Goal: Information Seeking & Learning: Learn about a topic

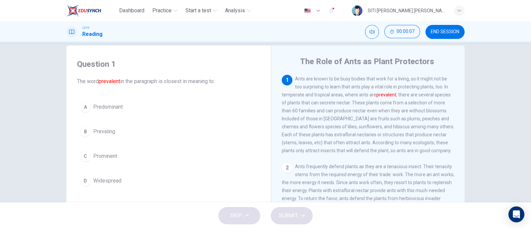
scroll to position [15, 0]
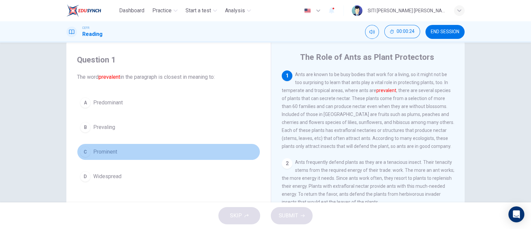
click at [83, 151] on div "C" at bounding box center [85, 151] width 11 height 11
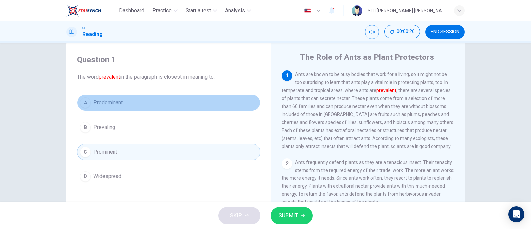
click at [81, 106] on div "A" at bounding box center [85, 102] width 11 height 11
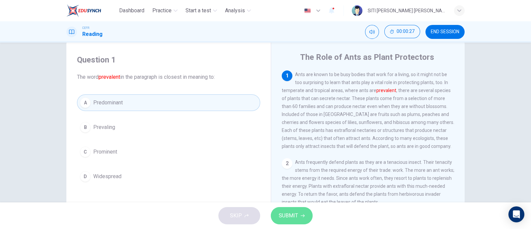
click at [290, 211] on span "SUBMIT" at bounding box center [288, 215] width 19 height 9
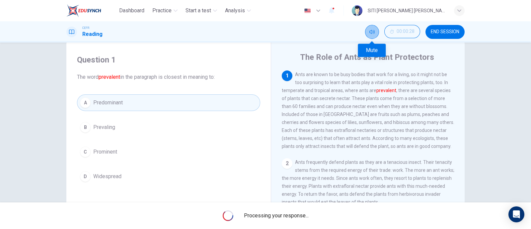
click at [367, 32] on button "Mute" at bounding box center [372, 32] width 14 height 14
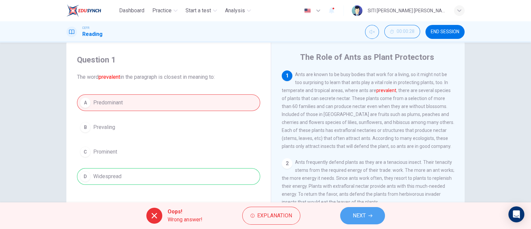
click at [371, 216] on icon "button" at bounding box center [370, 215] width 4 height 4
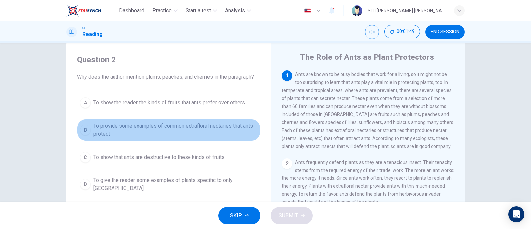
click at [168, 127] on span "To provide some examples of common extrafloral nectaries that ants protect" at bounding box center [175, 130] width 164 height 16
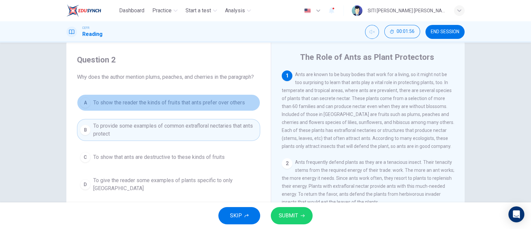
click at [231, 104] on span "To show the reader the kinds of fruits that ants prefer over others" at bounding box center [169, 103] width 152 height 8
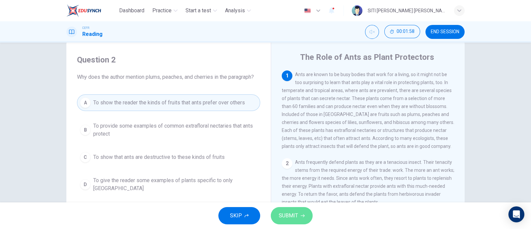
click at [299, 213] on button "SUBMIT" at bounding box center [292, 215] width 42 height 17
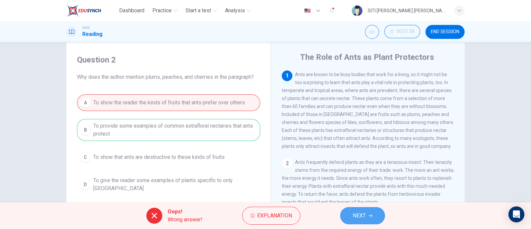
click at [358, 216] on span "NEXT" at bounding box center [359, 215] width 13 height 9
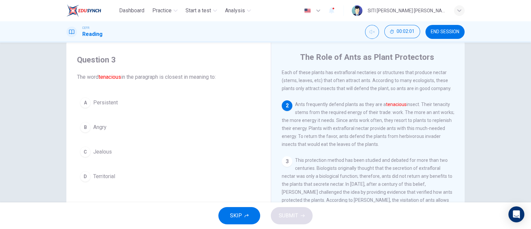
scroll to position [58, 0]
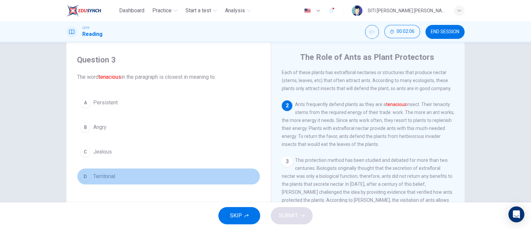
click at [85, 177] on div "D" at bounding box center [85, 176] width 11 height 11
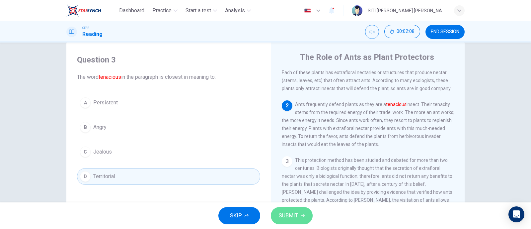
click at [308, 211] on button "SUBMIT" at bounding box center [292, 215] width 42 height 17
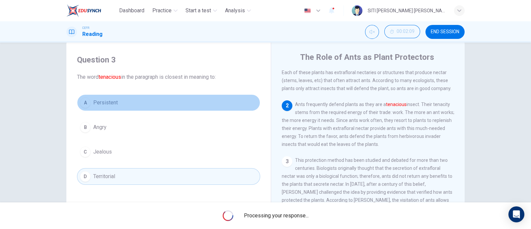
click at [118, 101] on div "A Persistent B Angry C Jealous D Territorial" at bounding box center [168, 139] width 183 height 90
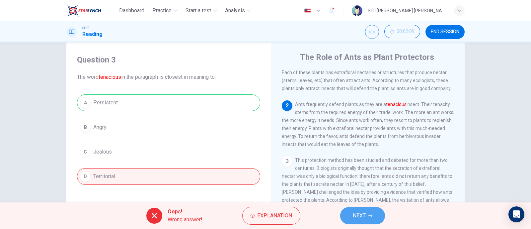
click at [365, 212] on span "NEXT" at bounding box center [359, 215] width 13 height 9
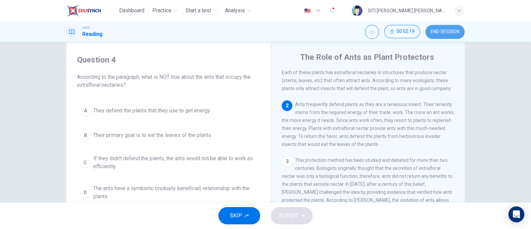
click at [452, 27] on button "END SESSION" at bounding box center [444, 32] width 39 height 14
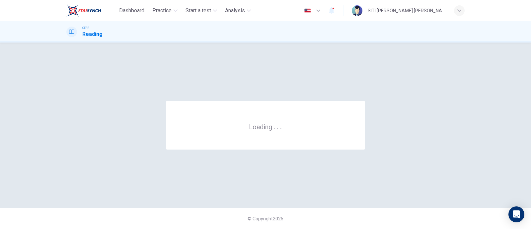
scroll to position [0, 0]
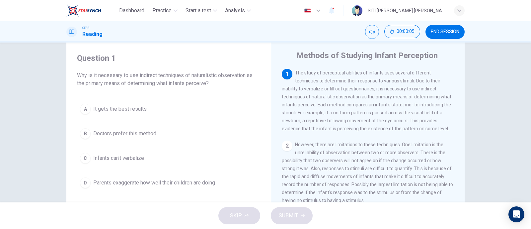
scroll to position [16, 0]
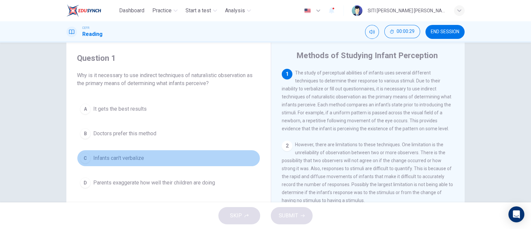
click at [116, 153] on button "C Infants can't verbalize" at bounding box center [168, 158] width 183 height 17
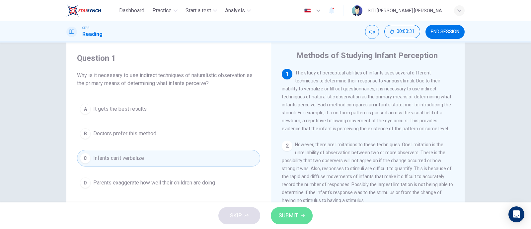
click at [287, 210] on button "SUBMIT" at bounding box center [292, 215] width 42 height 17
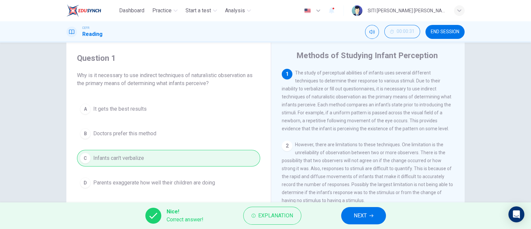
click at [348, 216] on button "NEXT" at bounding box center [363, 215] width 45 height 17
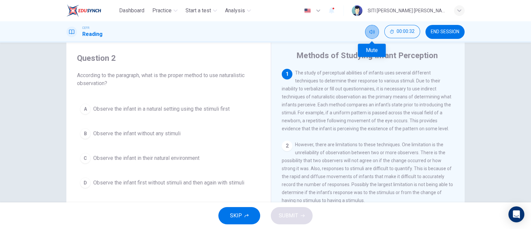
click at [374, 31] on icon "Mute" at bounding box center [371, 32] width 5 height 4
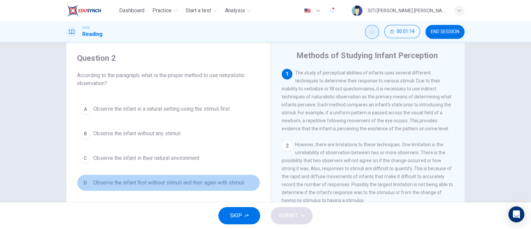
click at [221, 181] on span "Observe the infant first without stimuli and then again with stimuli" at bounding box center [168, 183] width 151 height 8
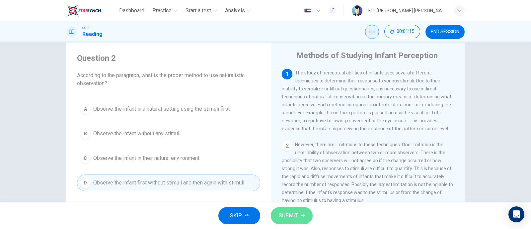
click at [297, 212] on span "SUBMIT" at bounding box center [288, 215] width 19 height 9
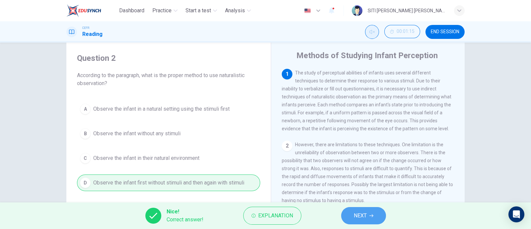
click at [362, 212] on span "NEXT" at bounding box center [360, 215] width 13 height 9
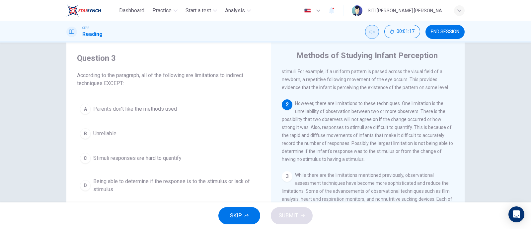
scroll to position [45, 0]
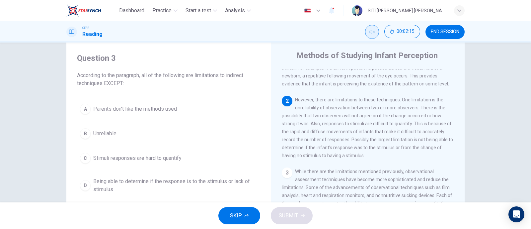
click at [107, 133] on span "Unreliable" at bounding box center [104, 133] width 23 height 8
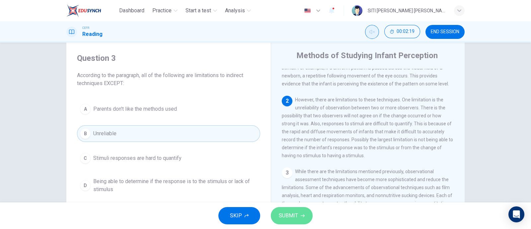
click at [292, 210] on button "SUBMIT" at bounding box center [292, 215] width 42 height 17
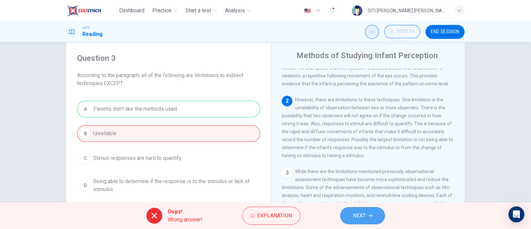
click at [353, 215] on span "NEXT" at bounding box center [359, 215] width 13 height 9
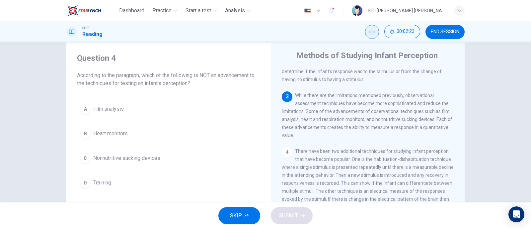
scroll to position [120, 0]
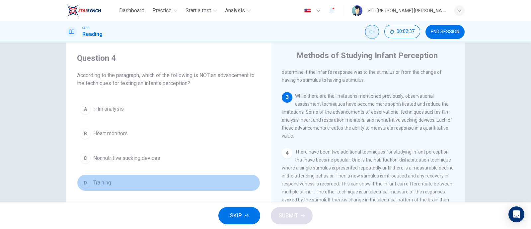
click at [105, 184] on span "Training" at bounding box center [102, 183] width 18 height 8
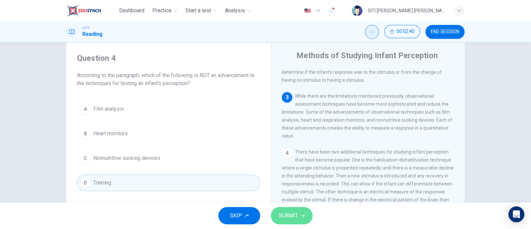
click at [299, 214] on button "SUBMIT" at bounding box center [292, 215] width 42 height 17
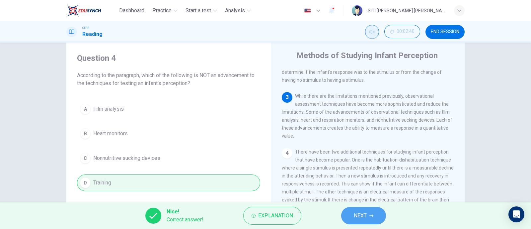
click at [360, 212] on span "NEXT" at bounding box center [360, 215] width 13 height 9
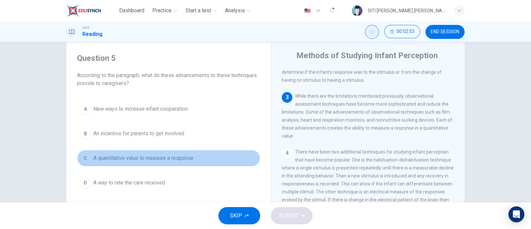
click at [181, 160] on span "A quantitative value to measure a response" at bounding box center [143, 158] width 100 height 8
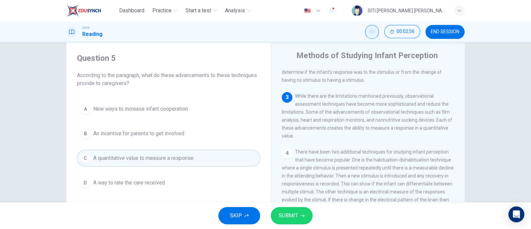
click at [297, 218] on span "SUBMIT" at bounding box center [288, 215] width 19 height 9
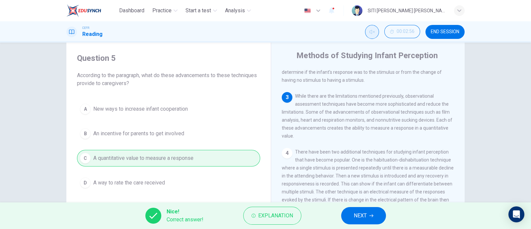
click at [366, 217] on span "NEXT" at bounding box center [360, 215] width 13 height 9
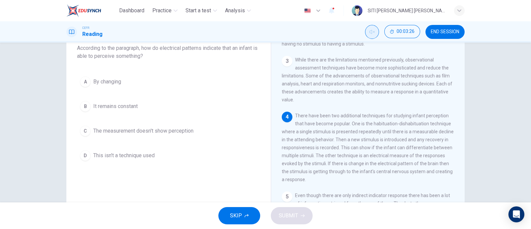
scroll to position [43, 0]
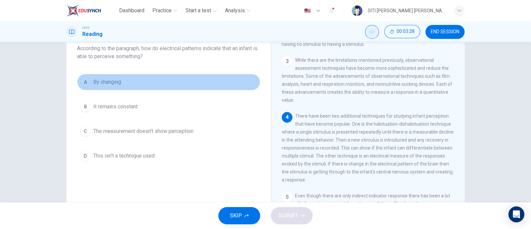
click at [120, 81] on button "A By changing" at bounding box center [168, 82] width 183 height 17
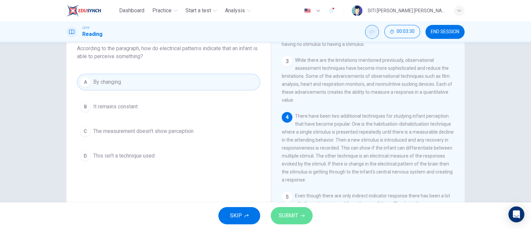
click at [280, 211] on span "SUBMIT" at bounding box center [288, 215] width 19 height 9
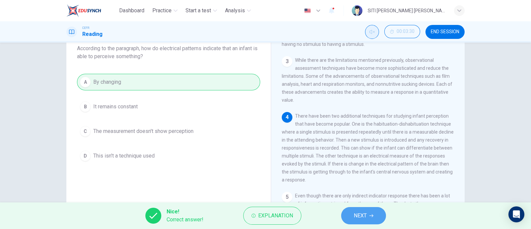
click at [371, 208] on button "NEXT" at bounding box center [363, 215] width 45 height 17
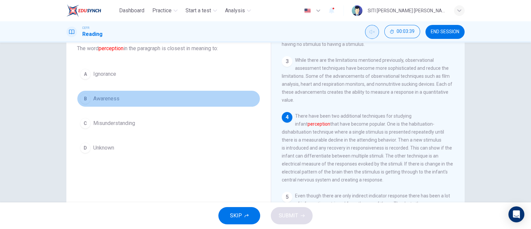
click at [112, 99] on span "Awareness" at bounding box center [106, 99] width 26 height 8
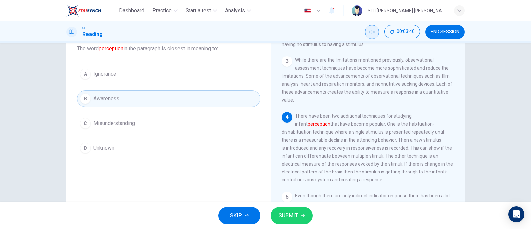
click at [288, 215] on span "SUBMIT" at bounding box center [288, 215] width 19 height 9
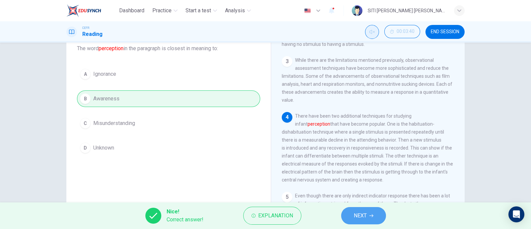
click at [365, 215] on span "NEXT" at bounding box center [360, 215] width 13 height 9
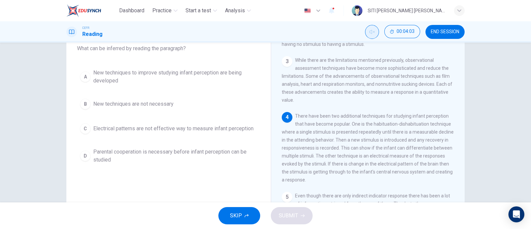
click at [150, 77] on span "New techniques to improve studying infant perception are being developed" at bounding box center [175, 77] width 164 height 16
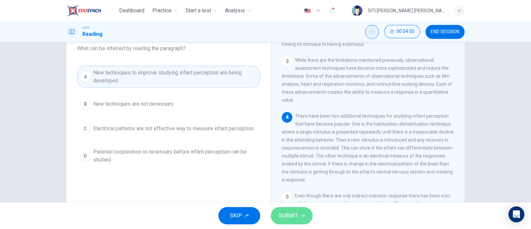
click at [280, 218] on span "SUBMIT" at bounding box center [288, 215] width 19 height 9
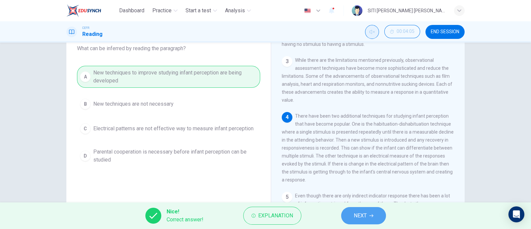
click at [367, 211] on span "NEXT" at bounding box center [360, 215] width 13 height 9
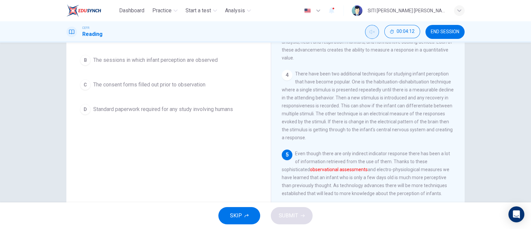
scroll to position [84, 0]
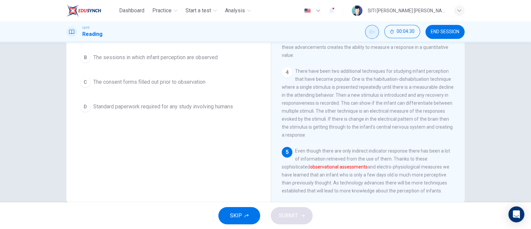
click at [369, 174] on span "Even though there are only indirect indicator response there has been a lot of …" at bounding box center [366, 170] width 168 height 45
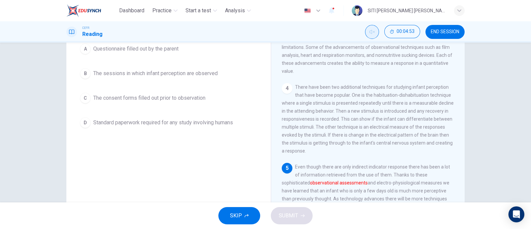
scroll to position [68, 0]
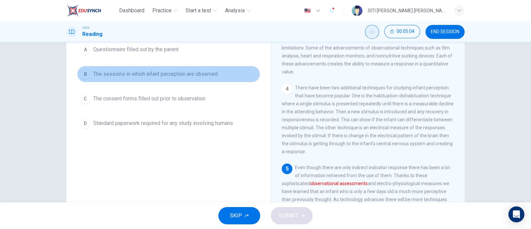
click at [189, 70] on span "The sessions in which infant perception are observed" at bounding box center [155, 74] width 124 height 8
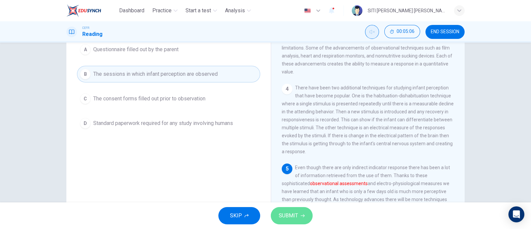
click at [302, 211] on button "SUBMIT" at bounding box center [292, 215] width 42 height 17
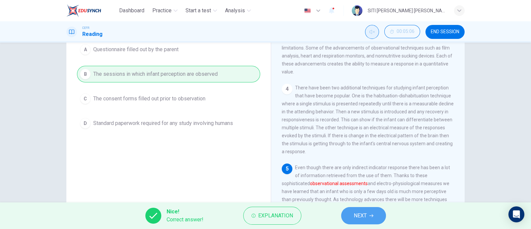
click at [346, 210] on button "NEXT" at bounding box center [363, 215] width 45 height 17
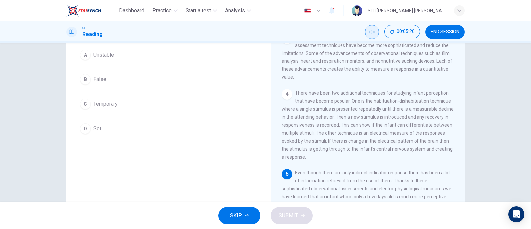
scroll to position [41, 0]
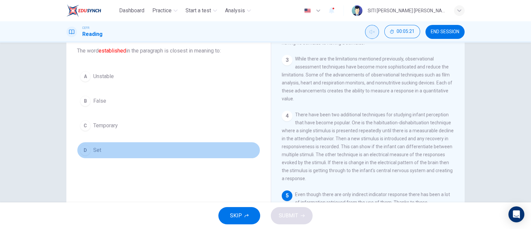
click at [88, 152] on button "D Set" at bounding box center [168, 150] width 183 height 17
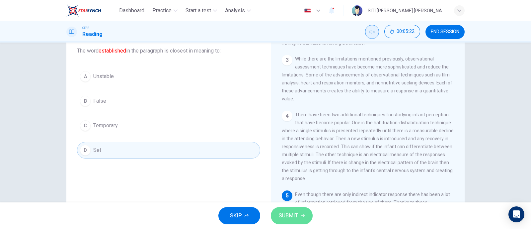
click at [296, 221] on button "SUBMIT" at bounding box center [292, 215] width 42 height 17
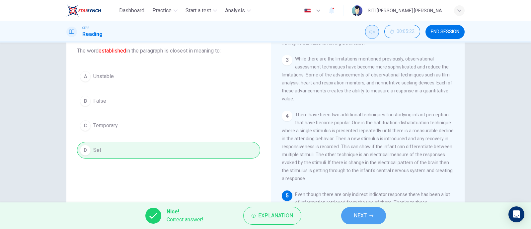
click at [368, 213] on button "NEXT" at bounding box center [363, 215] width 45 height 17
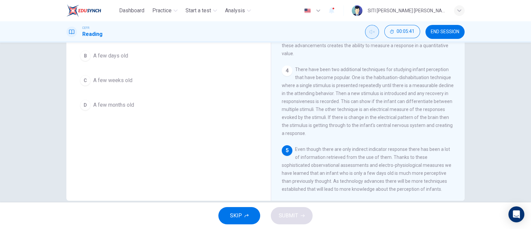
scroll to position [63, 0]
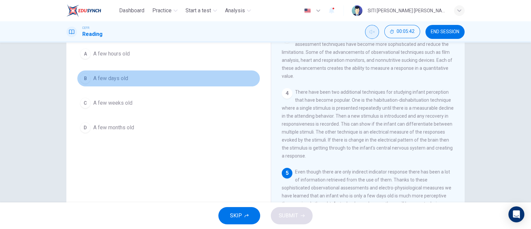
click at [91, 78] on button "B A few days old" at bounding box center [168, 78] width 183 height 17
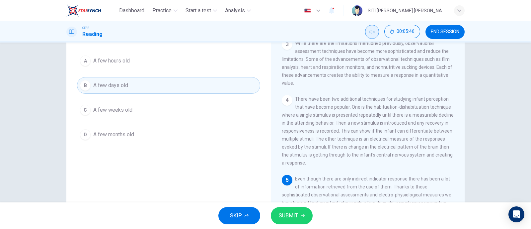
scroll to position [57, 0]
click at [294, 223] on button "SUBMIT" at bounding box center [292, 215] width 42 height 17
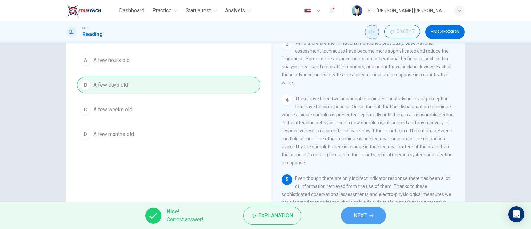
click at [360, 211] on span "NEXT" at bounding box center [360, 215] width 13 height 9
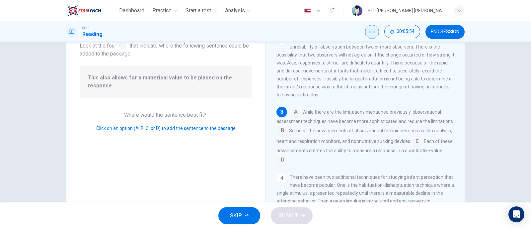
scroll to position [54, 0]
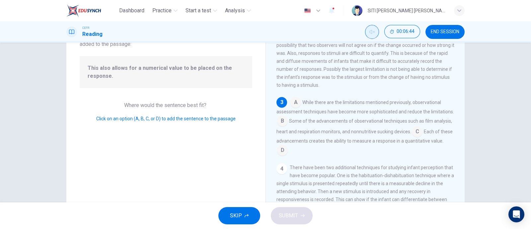
click at [288, 152] on input at bounding box center [282, 150] width 11 height 11
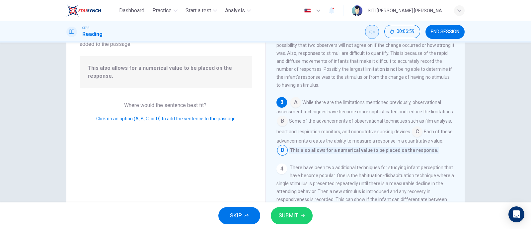
click at [422, 134] on input at bounding box center [417, 132] width 11 height 11
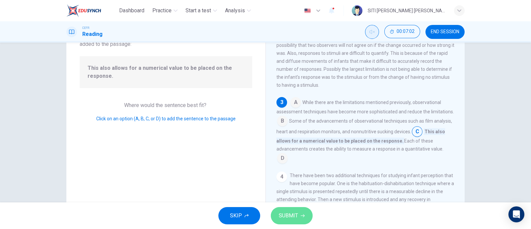
click at [301, 212] on button "SUBMIT" at bounding box center [292, 215] width 42 height 17
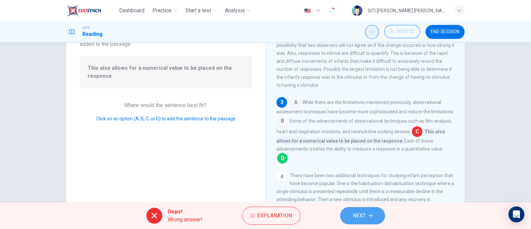
click at [362, 220] on span "NEXT" at bounding box center [359, 215] width 13 height 9
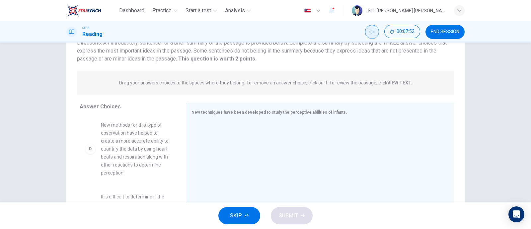
scroll to position [168, 0]
click at [157, 143] on span "New methods for this type of observation have helped to create a more accurate …" at bounding box center [135, 156] width 69 height 56
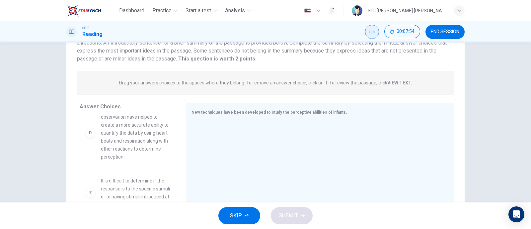
click at [157, 143] on span "New methods for this type of observation have helped to create a more accurate …" at bounding box center [135, 133] width 69 height 56
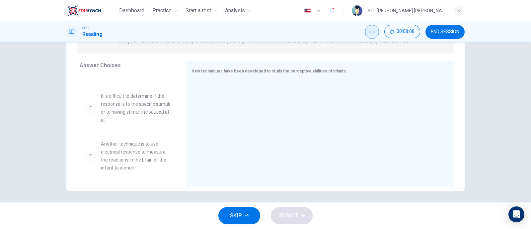
scroll to position [95, 0]
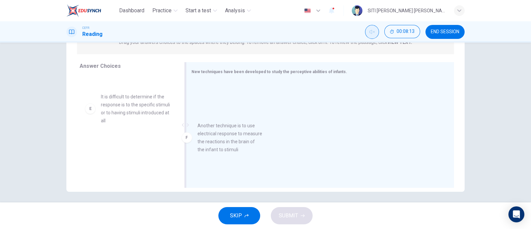
drag, startPoint x: 145, startPoint y: 158, endPoint x: 251, endPoint y: 136, distance: 108.1
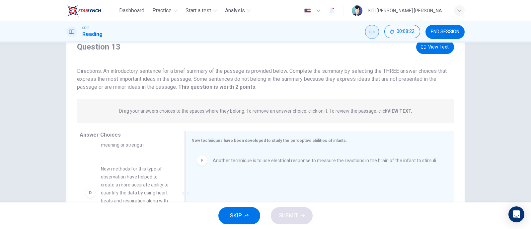
scroll to position [22, 0]
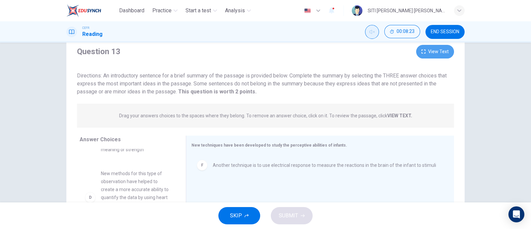
click at [432, 51] on button "View Text" at bounding box center [435, 52] width 38 height 14
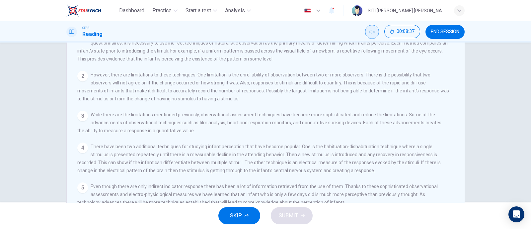
scroll to position [0, 0]
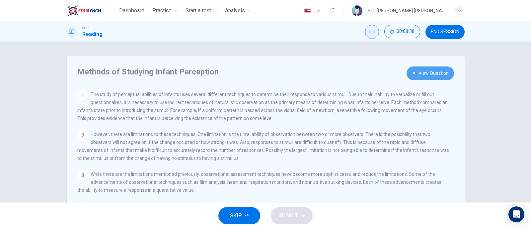
click at [431, 70] on button "View Question" at bounding box center [430, 73] width 47 height 14
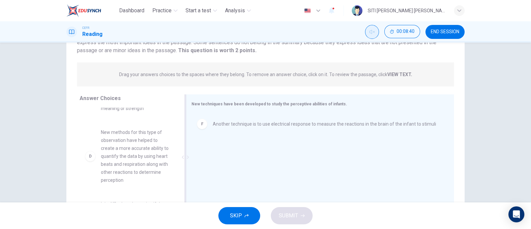
scroll to position [83, 0]
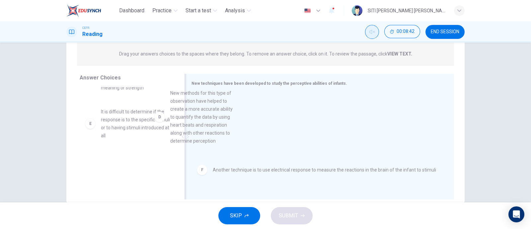
drag, startPoint x: 138, startPoint y: 148, endPoint x: 278, endPoint y: 114, distance: 143.5
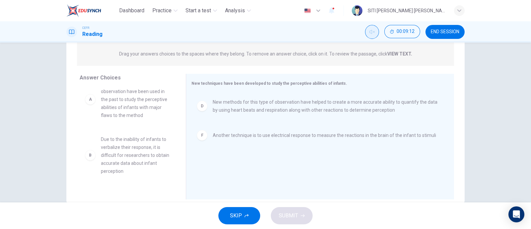
scroll to position [30, 0]
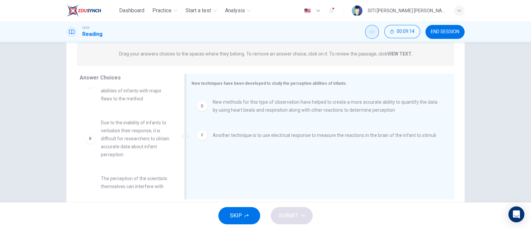
drag, startPoint x: 146, startPoint y: 138, endPoint x: 235, endPoint y: 135, distance: 89.3
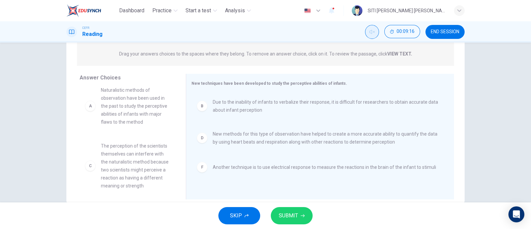
scroll to position [0, 0]
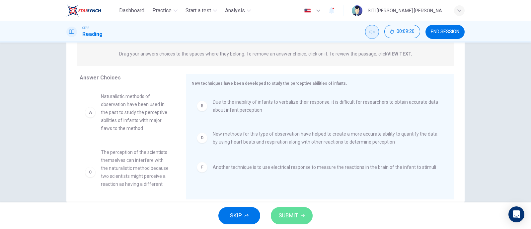
click at [308, 209] on button "SUBMIT" at bounding box center [292, 215] width 42 height 17
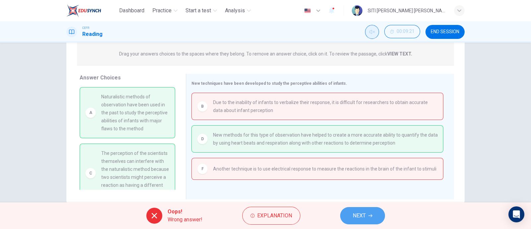
click at [357, 214] on span "NEXT" at bounding box center [359, 215] width 13 height 9
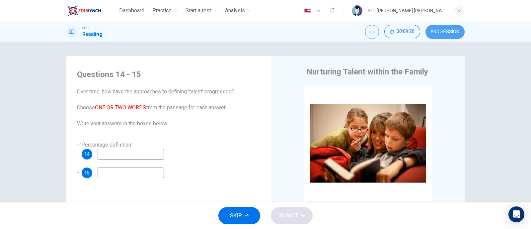
click at [444, 30] on span "END SESSION" at bounding box center [445, 31] width 29 height 5
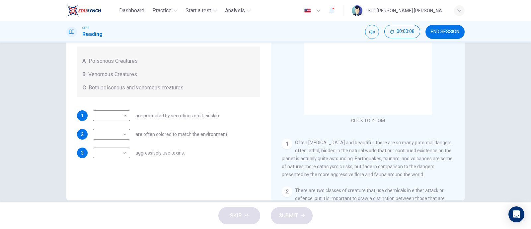
scroll to position [87, 0]
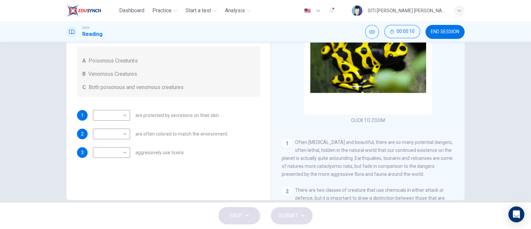
click at [234, 140] on div "1 ​ ​ are protected by secretions on their skin. 2 ​ ​ are often colored to mat…" at bounding box center [168, 134] width 183 height 48
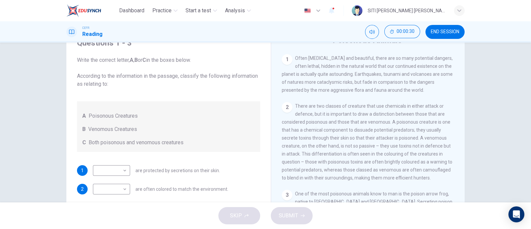
scroll to position [31, 0]
click at [114, 171] on body "Dashboard Practice Start a test Analysis English en ​ SITI HAJAR AMANI BINTI AZ…" at bounding box center [265, 114] width 531 height 229
click at [102, 185] on li "A" at bounding box center [109, 181] width 37 height 11
type input "A"
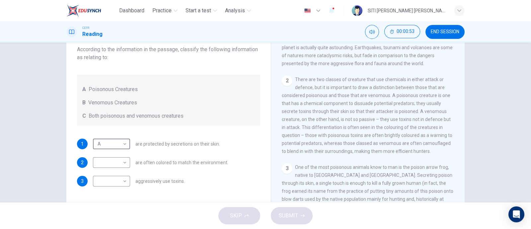
scroll to position [75, 0]
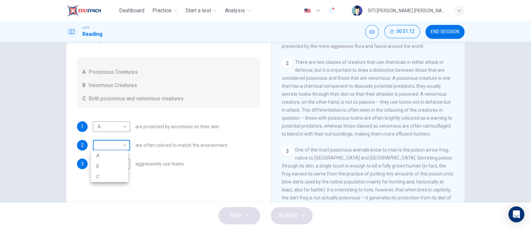
click at [124, 146] on body "Dashboard Practice Start a test Analysis English en ​ SITI HAJAR AMANI BINTI AZ…" at bounding box center [265, 114] width 531 height 229
click at [113, 163] on li "B" at bounding box center [109, 166] width 37 height 11
type input "B"
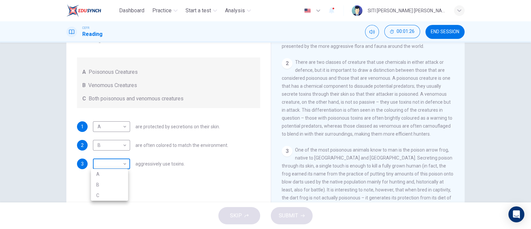
click at [122, 161] on body "Dashboard Practice Start a test Analysis English en ​ SITI HAJAR AMANI BINTI AZ…" at bounding box center [265, 114] width 531 height 229
click at [108, 195] on li "C" at bounding box center [109, 195] width 37 height 11
type input "C"
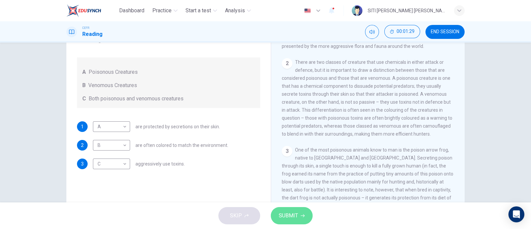
click at [287, 214] on span "SUBMIT" at bounding box center [288, 215] width 19 height 9
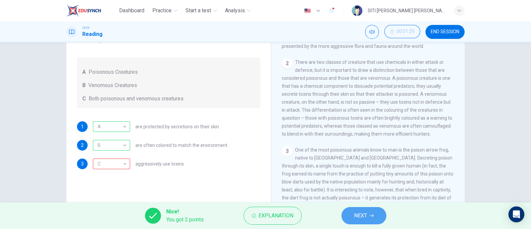
click at [350, 209] on button "NEXT" at bounding box center [364, 215] width 45 height 17
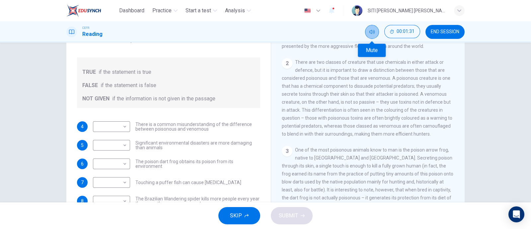
click at [371, 33] on icon "Mute" at bounding box center [371, 31] width 5 height 5
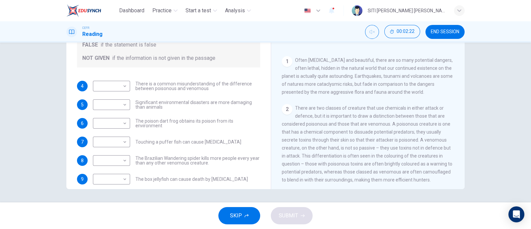
scroll to position [19, 0]
click at [117, 83] on body "Dashboard Practice Start a test Analysis English en ​ SITI HAJAR AMANI BINTI AZ…" at bounding box center [265, 114] width 531 height 229
click at [114, 116] on li "NOT GIVEN" at bounding box center [109, 117] width 37 height 11
type input "NOT GIVEN"
click at [120, 104] on body "Dashboard Practice Start a test Analysis English en ​ SITI HAJAR AMANI BINTI AZ…" at bounding box center [265, 114] width 531 height 229
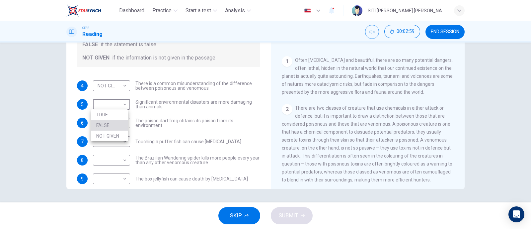
click at [119, 122] on li "FALSE" at bounding box center [109, 125] width 37 height 11
type input "FALSE"
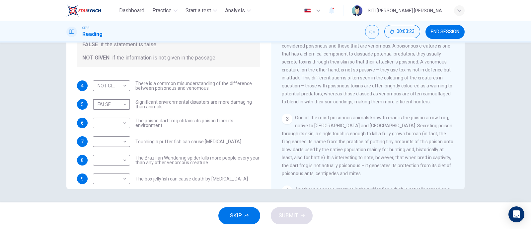
scroll to position [157, 0]
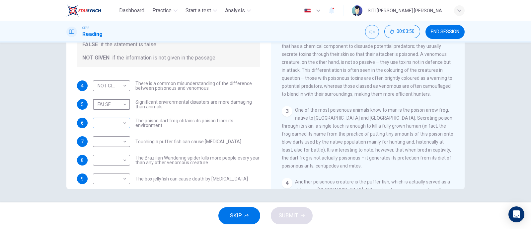
click at [118, 125] on body "Dashboard Practice Start a test Analysis English en ​ SITI HAJAR AMANI BINTI AZ…" at bounding box center [265, 114] width 531 height 229
click at [112, 142] on li "FALSE" at bounding box center [109, 143] width 37 height 11
click at [118, 126] on body "Dashboard Practice Start a test Analysis English en ​ SITI HAJAR AMANI BINTI AZ…" at bounding box center [265, 114] width 531 height 229
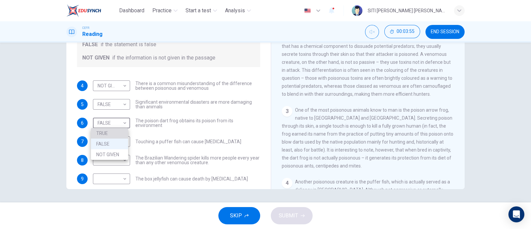
click at [115, 132] on li "TRUE" at bounding box center [109, 133] width 37 height 11
type input "TRUE"
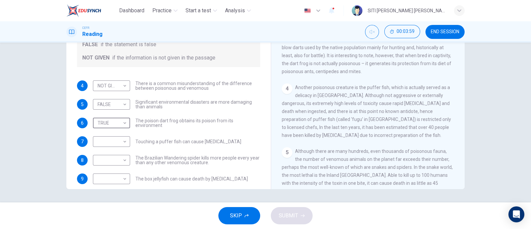
scroll to position [259, 0]
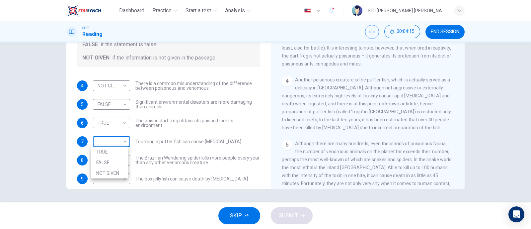
click at [118, 143] on body "Dashboard Practice Start a test Analysis English en ​ SITI HAJAR AMANI BINTI AZ…" at bounding box center [265, 114] width 531 height 229
click at [112, 163] on li "FALSE" at bounding box center [109, 162] width 37 height 11
type input "FALSE"
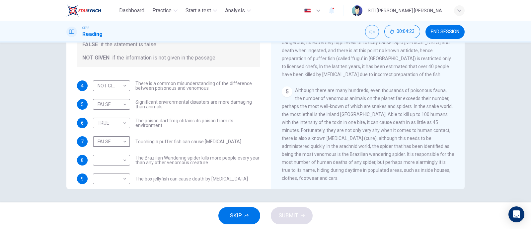
scroll to position [317, 0]
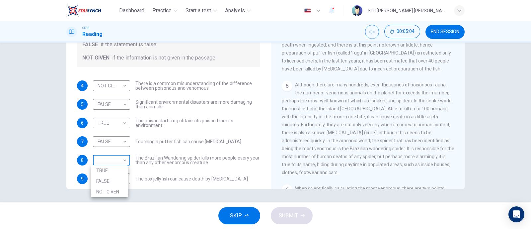
click at [114, 162] on body "Dashboard Practice Start a test Analysis English en ​ SITI HAJAR AMANI BINTI AZ…" at bounding box center [265, 114] width 531 height 229
click at [114, 180] on li "FALSE" at bounding box center [109, 181] width 37 height 11
type input "FALSE"
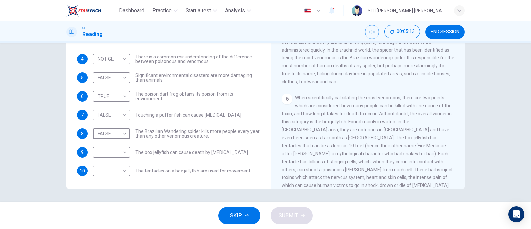
scroll to position [424, 0]
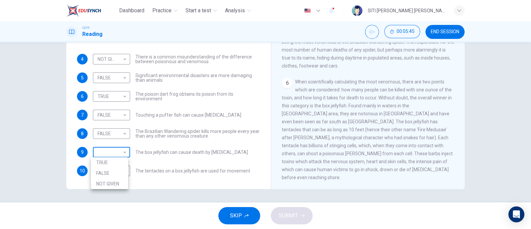
click at [116, 153] on body "Dashboard Practice Start a test Analysis English en ​ SITI HAJAR AMANI BINTI AZ…" at bounding box center [265, 114] width 531 height 229
click at [116, 158] on li "TRUE" at bounding box center [109, 162] width 37 height 11
type input "TRUE"
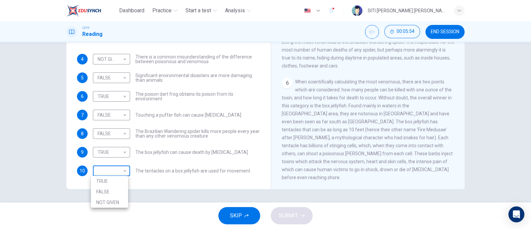
click at [124, 173] on body "Dashboard Practice Start a test Analysis English en ​ SITI HAJAR AMANI BINTI AZ…" at bounding box center [265, 114] width 531 height 229
click at [108, 189] on li "FALSE" at bounding box center [109, 191] width 37 height 11
type input "FALSE"
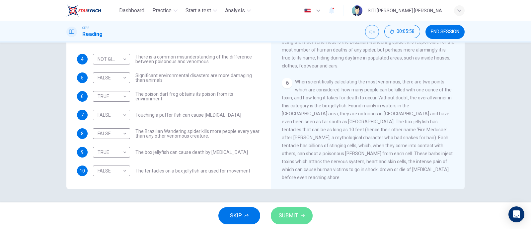
click at [299, 217] on button "SUBMIT" at bounding box center [292, 215] width 42 height 17
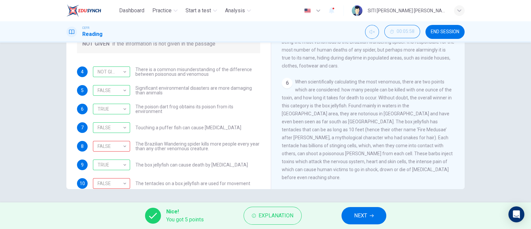
scroll to position [45, 0]
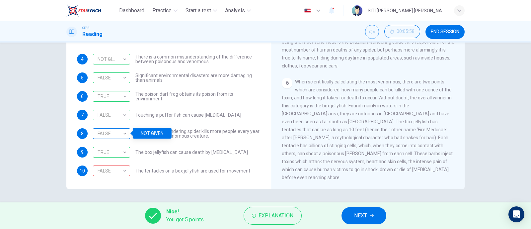
click at [125, 134] on div "FALSE" at bounding box center [110, 133] width 35 height 19
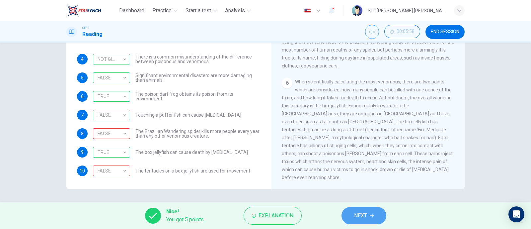
click at [344, 216] on button "NEXT" at bounding box center [364, 215] width 45 height 17
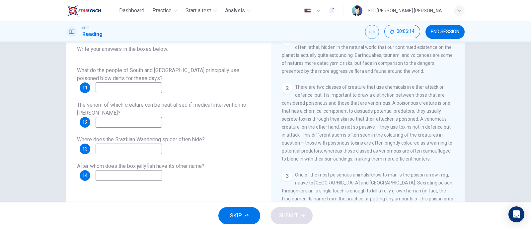
scroll to position [201, 0]
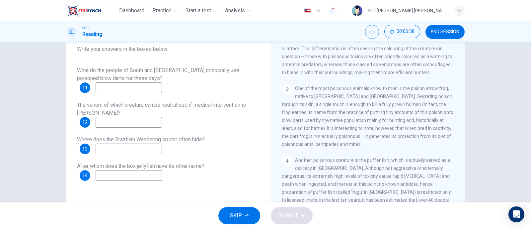
click at [111, 89] on input at bounding box center [129, 87] width 66 height 11
type input "hunting"
click at [119, 119] on input at bounding box center [129, 122] width 66 height 11
click at [120, 120] on input at bounding box center [129, 122] width 66 height 11
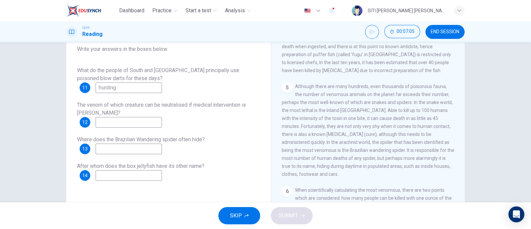
scroll to position [339, 0]
click at [128, 120] on input at bounding box center [129, 122] width 66 height 11
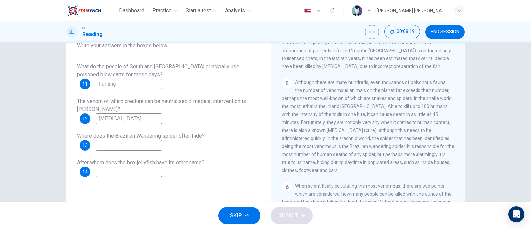
scroll to position [84, 0]
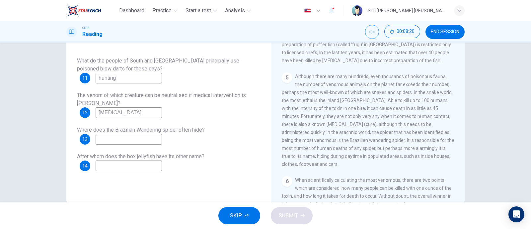
type input "antivenin"
click at [138, 142] on input at bounding box center [129, 139] width 66 height 11
type input "populated areas"
click at [132, 166] on input at bounding box center [129, 165] width 66 height 11
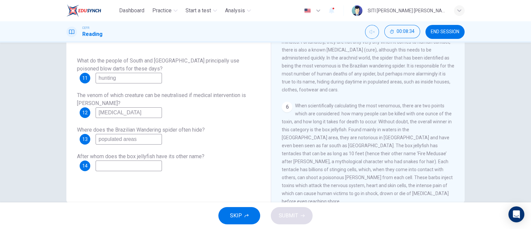
scroll to position [424, 0]
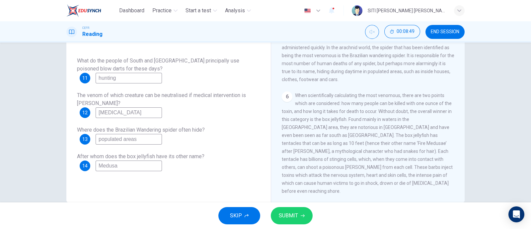
type input "Medusa"
click at [282, 213] on span "SUBMIT" at bounding box center [288, 215] width 19 height 9
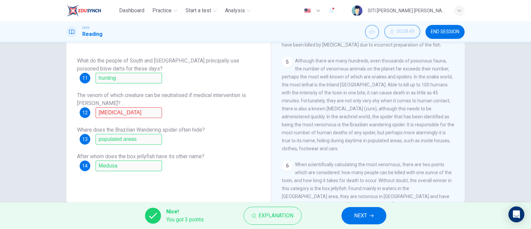
scroll to position [354, 0]
click at [375, 212] on button "NEXT" at bounding box center [364, 215] width 45 height 17
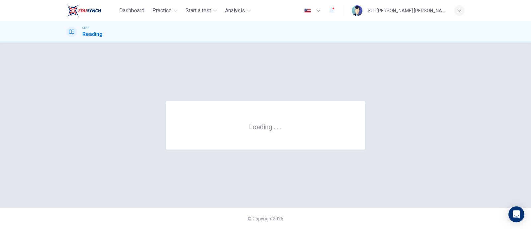
scroll to position [0, 0]
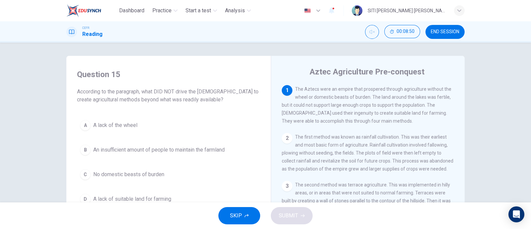
click at [441, 36] on button "END SESSION" at bounding box center [444, 32] width 39 height 14
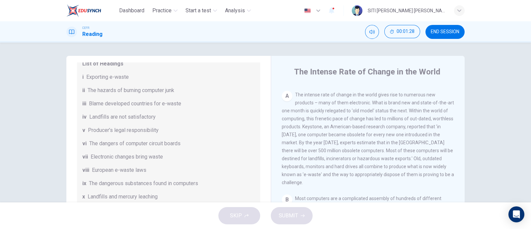
scroll to position [86, 0]
click at [214, 161] on div "vii Electronic changes bring waste" at bounding box center [168, 157] width 173 height 8
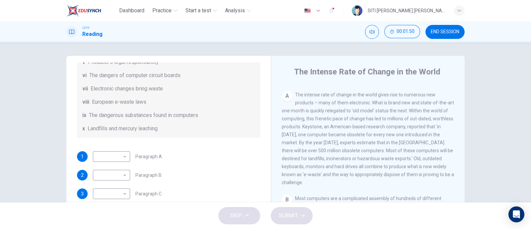
scroll to position [17, 0]
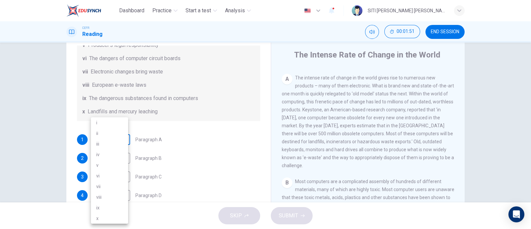
click at [120, 143] on body "Dashboard Practice Start a test Analysis English en ​ SITI HAJAR AMANI BINTI AZ…" at bounding box center [265, 114] width 531 height 229
click at [117, 122] on li "i" at bounding box center [109, 122] width 37 height 11
type input "i"
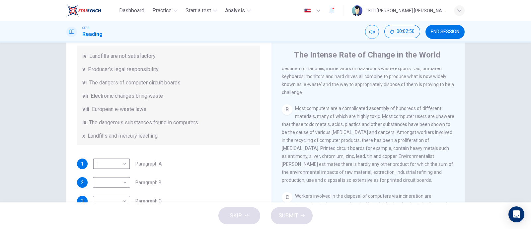
scroll to position [162, 0]
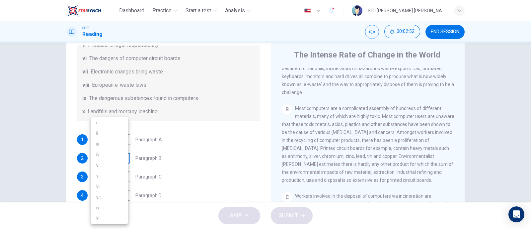
click at [98, 160] on body "Dashboard Practice Start a test Analysis English en ​ SITI HAJAR AMANI BINTI AZ…" at bounding box center [265, 114] width 531 height 229
click at [112, 172] on li "vi" at bounding box center [109, 175] width 37 height 11
type input "vi"
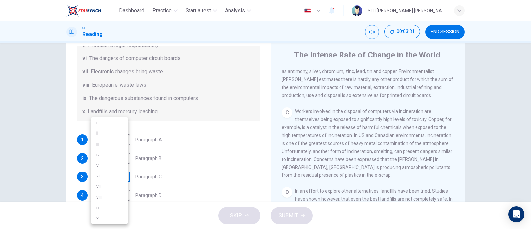
click at [110, 178] on body "Dashboard Practice Start a test Analysis English en ​ SITI HAJAR AMANI BINTI AZ…" at bounding box center [265, 114] width 531 height 229
click at [109, 134] on li "ii" at bounding box center [109, 133] width 37 height 11
type input "ii"
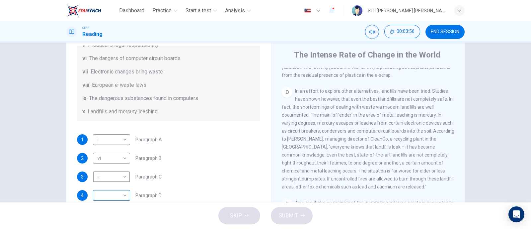
scroll to position [20, 0]
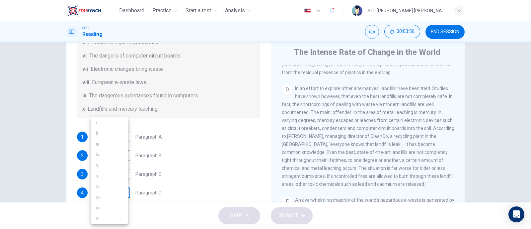
click at [105, 196] on body "Dashboard Practice Start a test Analysis English en ​ SITI HAJAR AMANI BINTI AZ…" at bounding box center [265, 114] width 531 height 229
click at [106, 153] on li "iv" at bounding box center [109, 154] width 37 height 11
type input "iv"
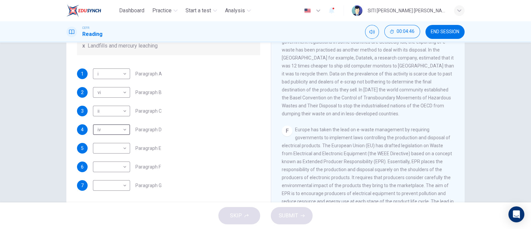
scroll to position [83, 0]
click at [119, 165] on body "Dashboard Practice Start a test Analysis English en ​ SITI HAJAR AMANI BINTI AZ…" at bounding box center [265, 114] width 531 height 229
click at [108, 185] on li "vii" at bounding box center [109, 186] width 37 height 11
type input "vii"
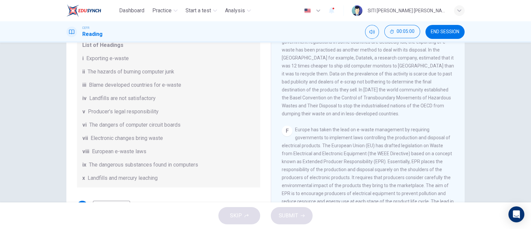
scroll to position [20, 0]
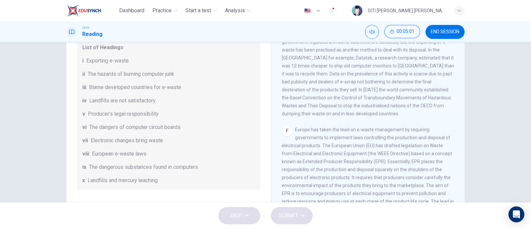
click at [166, 171] on span "The dangerous substances found in computers" at bounding box center [143, 167] width 109 height 8
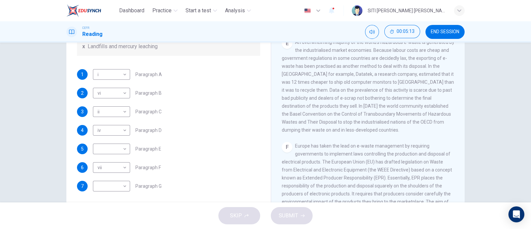
scroll to position [156, 0]
click at [120, 157] on body "Dashboard Practice Start a test Analysis English en ​ SITI HAJAR AMANI BINTI AZ…" at bounding box center [265, 114] width 531 height 229
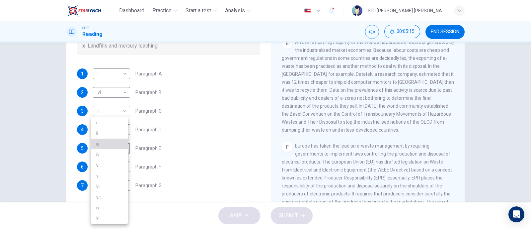
click at [111, 147] on li "iii" at bounding box center [109, 143] width 37 height 11
type input "iii"
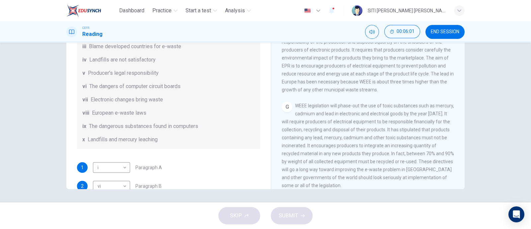
scroll to position [162, 0]
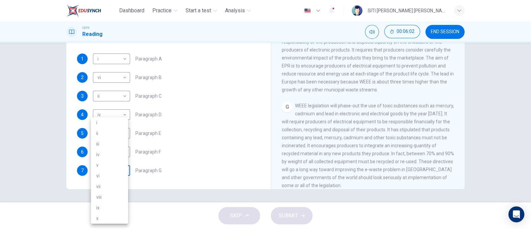
click at [114, 172] on body "Dashboard Practice Start a test Analysis English en ​ SITI HAJAR AMANI BINTI AZ…" at bounding box center [265, 114] width 531 height 229
click at [113, 165] on li "v" at bounding box center [109, 165] width 37 height 11
type input "v"
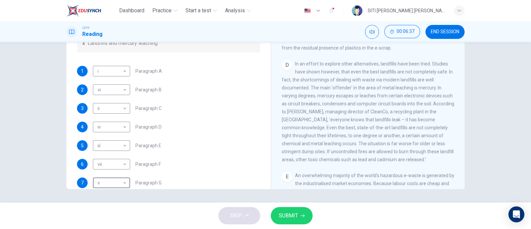
scroll to position [142, 0]
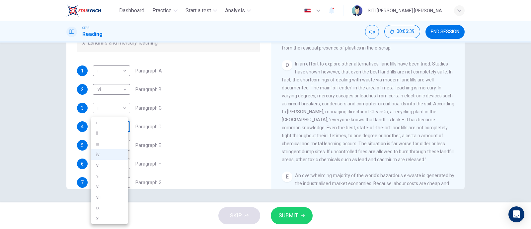
click at [121, 132] on body "Dashboard Practice Start a test Analysis English en ​ SITI HAJAR AMANI BINTI AZ…" at bounding box center [265, 114] width 531 height 229
click at [113, 217] on li "x" at bounding box center [109, 218] width 37 height 11
type input "x"
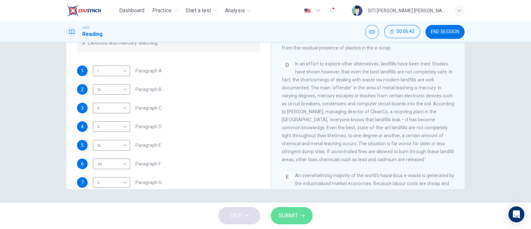
click at [280, 214] on span "SUBMIT" at bounding box center [288, 215] width 19 height 9
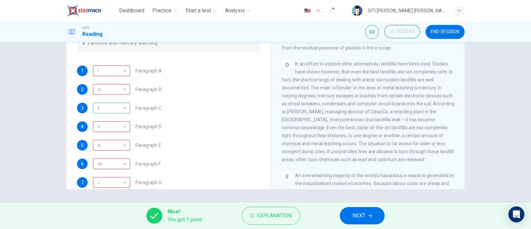
scroll to position [162, 0]
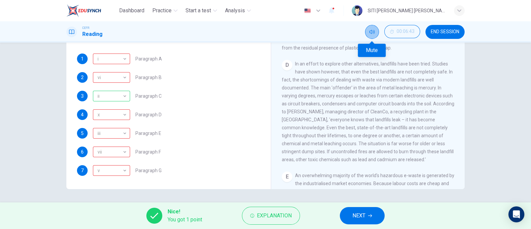
click at [373, 27] on button "Mute" at bounding box center [372, 32] width 14 height 14
drag, startPoint x: 122, startPoint y: 59, endPoint x: 159, endPoint y: 93, distance: 50.5
click at [159, 93] on div "1 i i ​ Paragraph A 2 vi vi ​ Paragraph B 3 ii ii ​ Paragraph C 4 x x ​ Paragra…" at bounding box center [168, 114] width 183 height 122
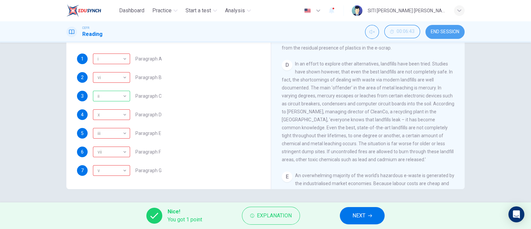
click at [440, 31] on span "END SESSION" at bounding box center [445, 31] width 29 height 5
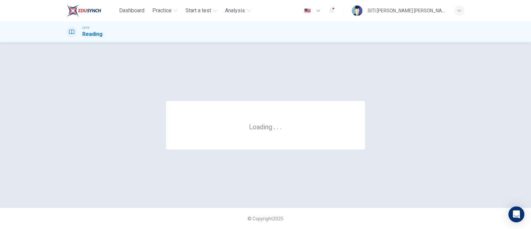
scroll to position [0, 0]
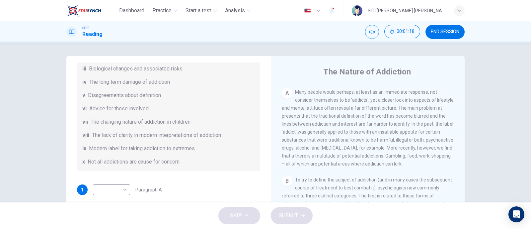
scroll to position [143, 0]
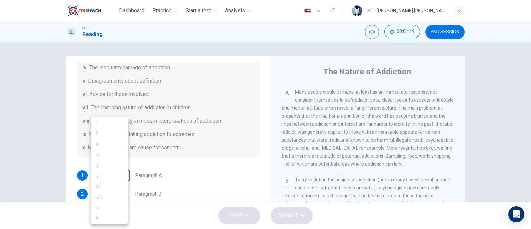
click at [119, 175] on body "Dashboard Practice Start a test Analysis English en ​ SITI [PERSON_NAME] [PERSO…" at bounding box center [265, 114] width 531 height 229
click at [109, 194] on li "viii" at bounding box center [109, 196] width 37 height 11
type input "viii"
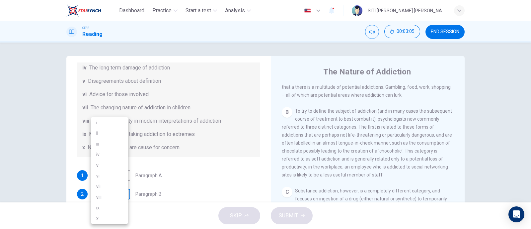
scroll to position [1, 0]
click at [113, 193] on body "Dashboard Practice Start a test Analysis English en ​ SITI HAJAR AMANI [PERSON_…" at bounding box center [265, 114] width 531 height 229
click at [113, 204] on li "ix" at bounding box center [109, 207] width 37 height 11
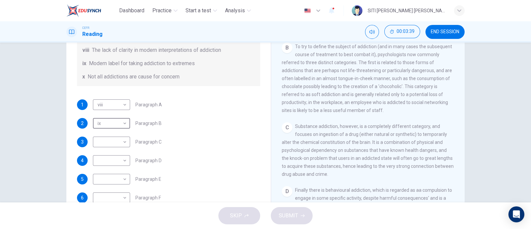
scroll to position [195, 0]
click at [115, 123] on body "Dashboard Practice Start a test Analysis English en ​ SITI HAJAR AMANI [PERSON_…" at bounding box center [265, 114] width 531 height 229
click at [106, 218] on li "x" at bounding box center [109, 218] width 37 height 11
type input "x"
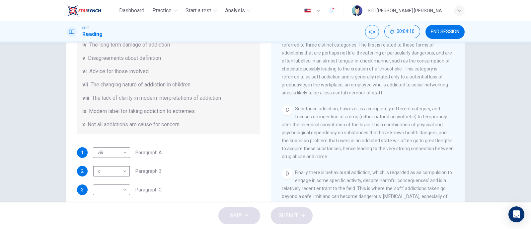
scroll to position [143, 0]
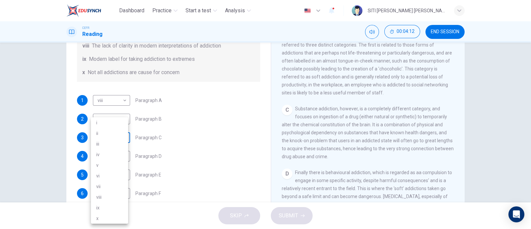
click at [121, 140] on body "Dashboard Practice Start a test Analysis English en ​ SITI HAJAR AMANI [PERSON_…" at bounding box center [265, 114] width 531 height 229
click at [110, 206] on li "ix" at bounding box center [109, 207] width 37 height 11
type input "ix"
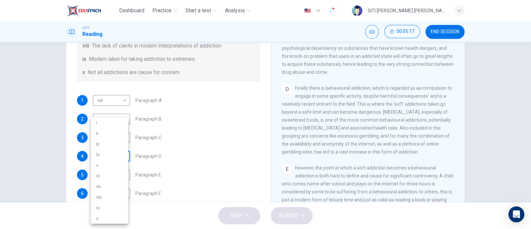
click at [107, 158] on body "Dashboard Practice Start a test Analysis English en ​ SITI HAJAR AMANI [PERSON_…" at bounding box center [265, 114] width 531 height 229
click at [106, 155] on li "iv" at bounding box center [109, 154] width 37 height 11
type input "iv"
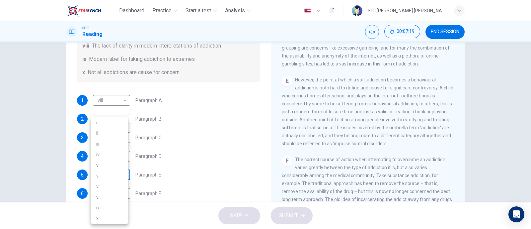
click at [119, 178] on body "Dashboard Practice Start a test Analysis English en ​ SITI [PERSON_NAME] [PERSO…" at bounding box center [265, 114] width 531 height 229
click at [167, 150] on div at bounding box center [265, 114] width 531 height 229
click at [114, 173] on body "Dashboard Practice Start a test Analysis English en ​ SITI HAJAR AMANI [PERSON_…" at bounding box center [265, 114] width 531 height 229
click at [102, 189] on li "vii" at bounding box center [109, 186] width 37 height 11
type input "vii"
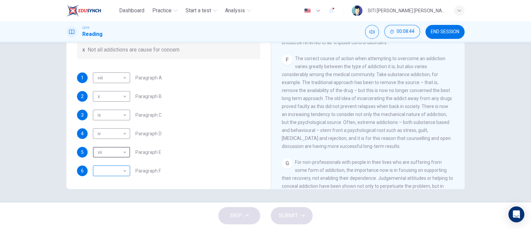
click at [115, 176] on body "Dashboard Practice Start a test Analysis English en ​ SITI HAJAR AMANI [PERSON_…" at bounding box center [265, 114] width 531 height 229
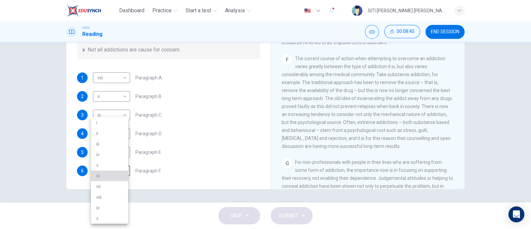
click at [109, 178] on li "vi" at bounding box center [109, 175] width 37 height 11
type input "vi"
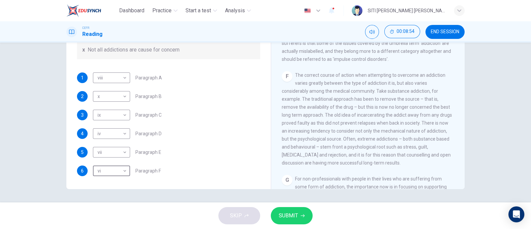
scroll to position [480, 0]
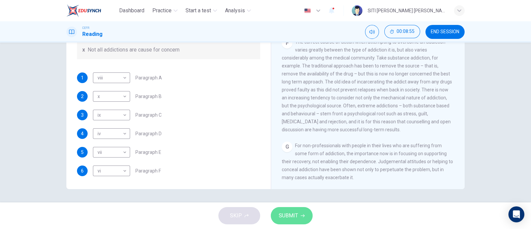
click at [285, 214] on span "SUBMIT" at bounding box center [288, 215] width 19 height 9
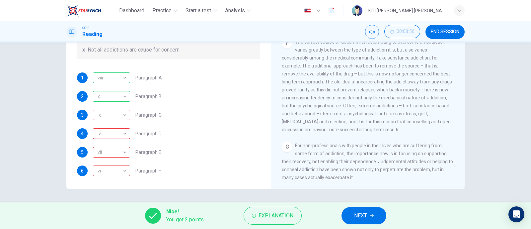
scroll to position [138, 0]
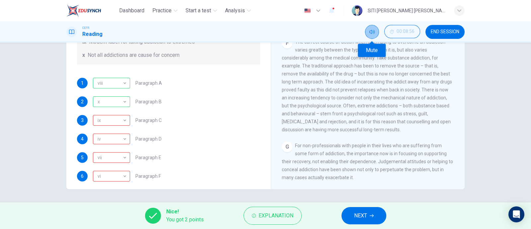
click at [372, 32] on icon "Mute" at bounding box center [371, 31] width 5 height 5
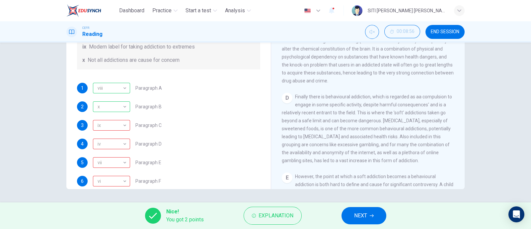
scroll to position [132, 0]
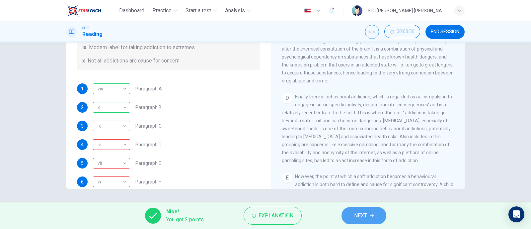
click at [347, 214] on button "NEXT" at bounding box center [364, 215] width 45 height 17
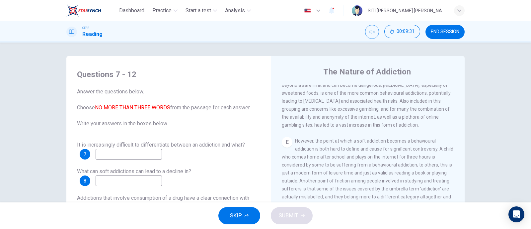
scroll to position [417, 0]
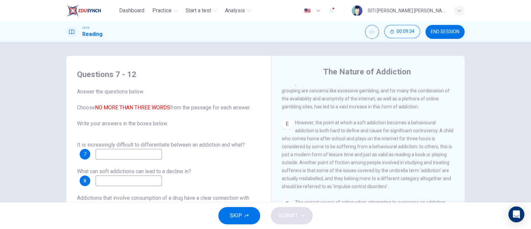
click at [148, 157] on input at bounding box center [129, 154] width 66 height 11
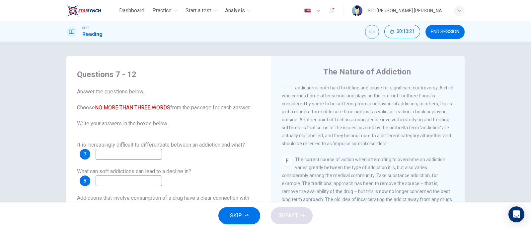
scroll to position [460, 0]
click at [146, 154] on input at bounding box center [129, 154] width 66 height 11
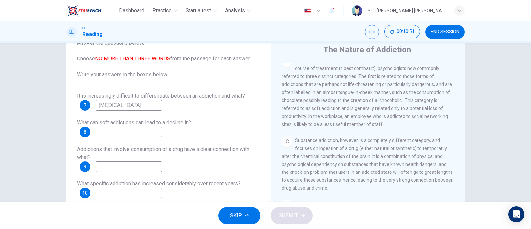
scroll to position [234, 0]
type input "[MEDICAL_DATA]"
click at [141, 132] on input at bounding box center [129, 131] width 66 height 11
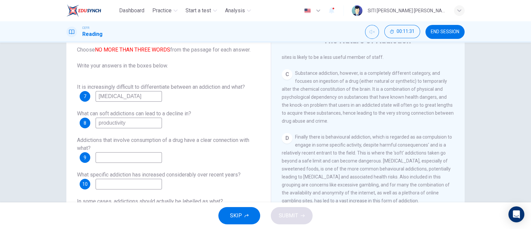
scroll to position [292, 0]
type input "productivity"
click at [146, 157] on input at bounding box center [129, 157] width 66 height 11
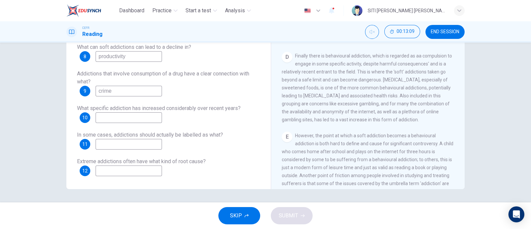
scroll to position [298, 0]
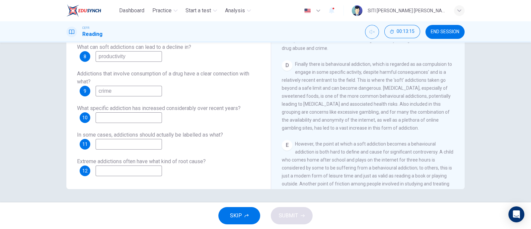
type input "crime"
click at [136, 119] on input at bounding box center [129, 117] width 66 height 11
click at [113, 117] on input "behavioral" at bounding box center [129, 117] width 66 height 11
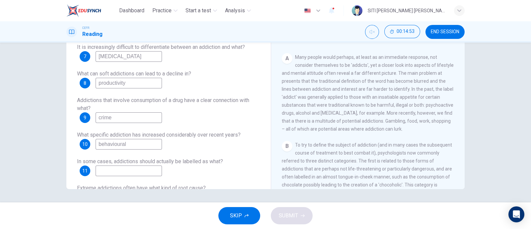
scroll to position [74, 0]
type input "behavioural"
click at [133, 57] on input "impulse control disorders" at bounding box center [129, 56] width 66 height 11
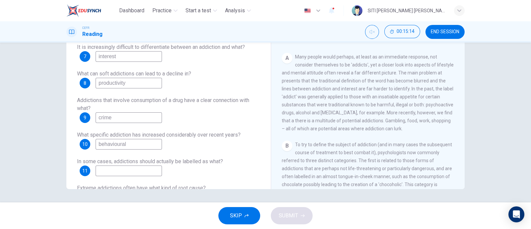
scroll to position [27, 0]
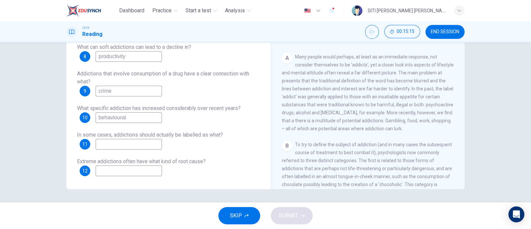
type input "interest"
click at [143, 146] on input at bounding box center [129, 144] width 66 height 11
type input "impulse control disorders"
click at [153, 171] on input at bounding box center [129, 170] width 66 height 11
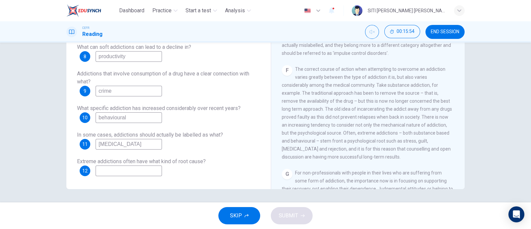
scroll to position [464, 0]
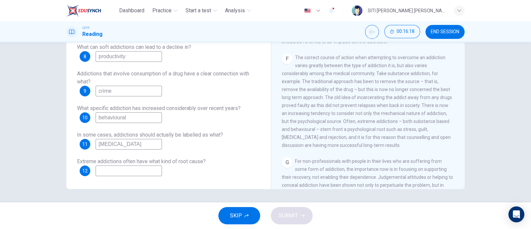
click at [141, 169] on input at bounding box center [129, 170] width 66 height 11
type input "psychological"
click at [307, 217] on button "SUBMIT" at bounding box center [292, 215] width 42 height 17
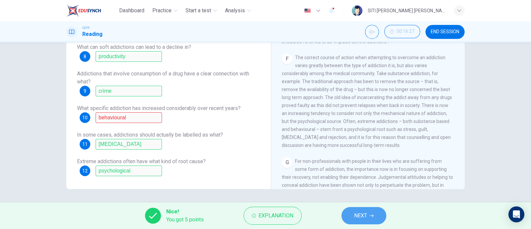
click at [353, 213] on button "NEXT" at bounding box center [364, 215] width 45 height 17
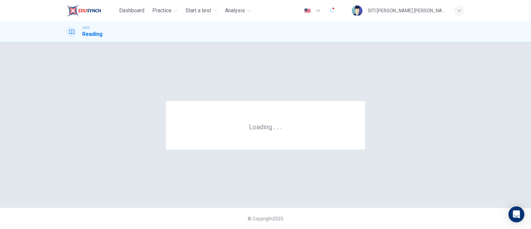
scroll to position [0, 0]
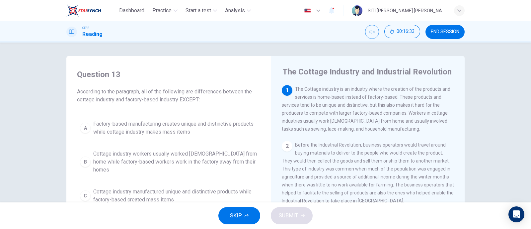
click at [451, 35] on button "END SESSION" at bounding box center [444, 32] width 39 height 14
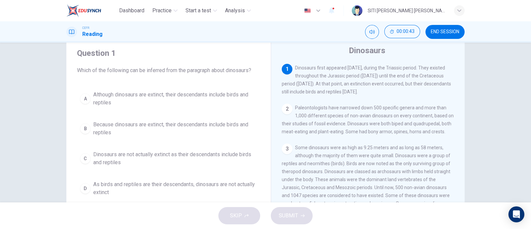
scroll to position [8, 0]
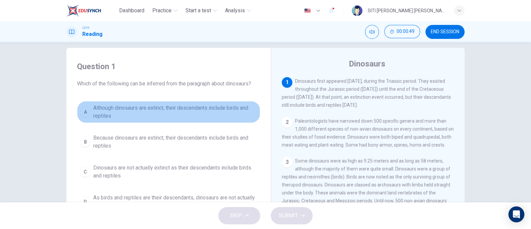
click at [238, 105] on span "Although dinosaurs are extinct, their descendants include birds and reptiles" at bounding box center [175, 112] width 164 height 16
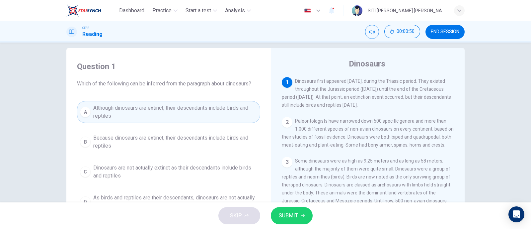
click at [301, 213] on icon "button" at bounding box center [303, 215] width 4 height 4
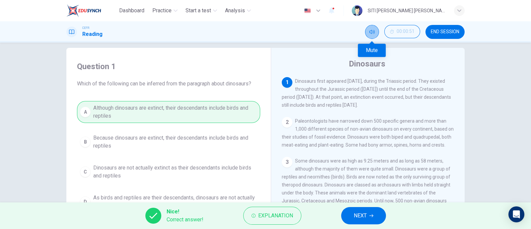
click at [369, 36] on button "Mute" at bounding box center [372, 32] width 14 height 14
click at [370, 209] on button "NEXT" at bounding box center [363, 215] width 45 height 17
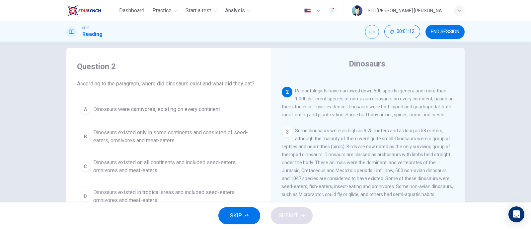
scroll to position [25, 0]
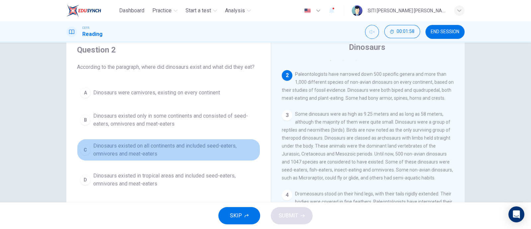
click at [160, 153] on span "Dinosaurs existed on all continents and included seed-eaters, omnivores and mea…" at bounding box center [175, 150] width 164 height 16
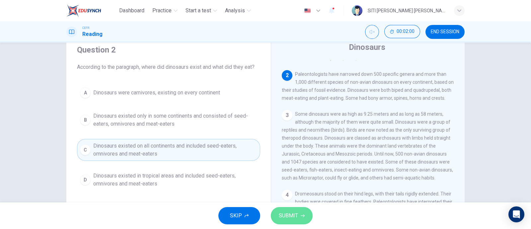
click at [297, 223] on button "SUBMIT" at bounding box center [292, 215] width 42 height 17
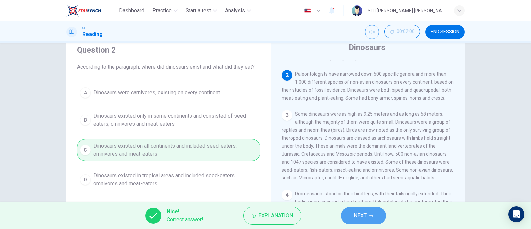
click at [355, 211] on span "NEXT" at bounding box center [360, 215] width 13 height 9
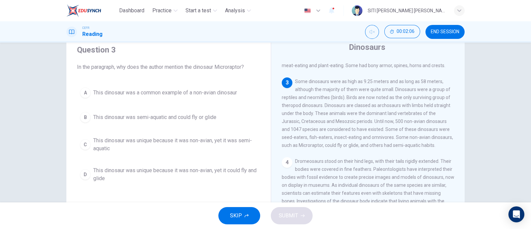
scroll to position [63, 0]
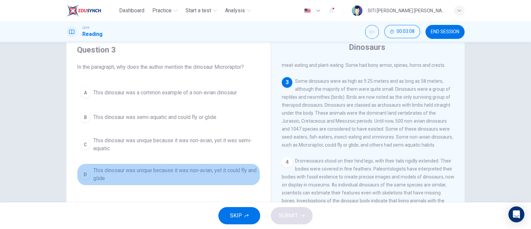
click at [176, 176] on span "This dinosaur was unique because it was non-avian, yet it could fly and glide" at bounding box center [175, 174] width 164 height 16
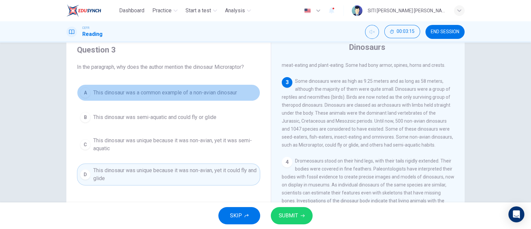
click at [186, 93] on span "This dinosaur was a common example of a non-avian dinosaur" at bounding box center [165, 93] width 144 height 8
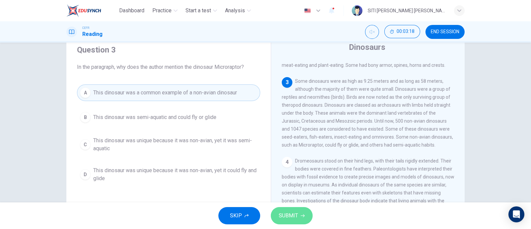
click at [300, 210] on button "SUBMIT" at bounding box center [292, 215] width 42 height 17
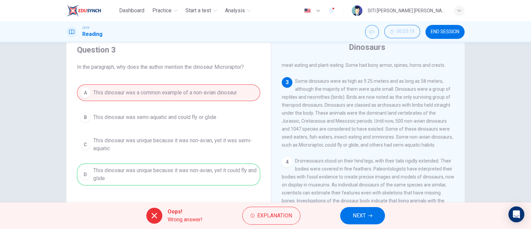
click at [359, 209] on button "NEXT" at bounding box center [362, 215] width 45 height 17
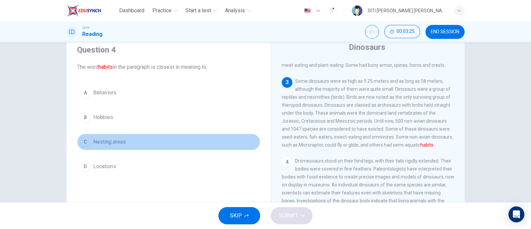
click at [103, 144] on span "Nesting areas" at bounding box center [109, 142] width 33 height 8
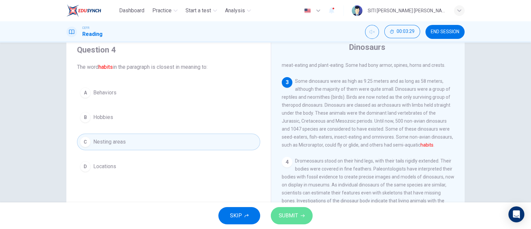
click at [296, 211] on span "SUBMIT" at bounding box center [288, 215] width 19 height 9
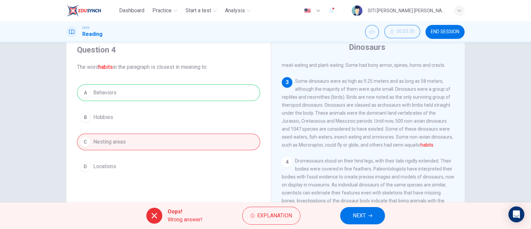
click at [367, 213] on button "NEXT" at bounding box center [362, 215] width 45 height 17
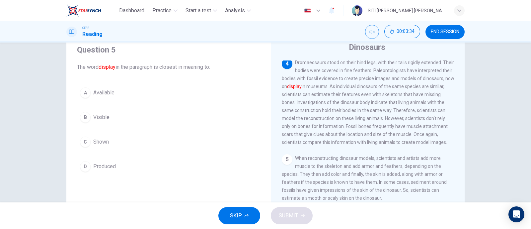
scroll to position [164, 0]
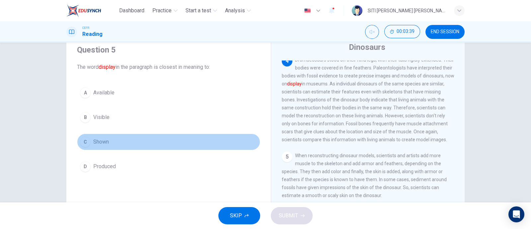
click at [101, 142] on span "Shown" at bounding box center [101, 142] width 16 height 8
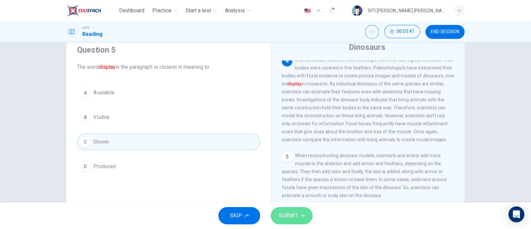
click at [294, 215] on span "SUBMIT" at bounding box center [288, 215] width 19 height 9
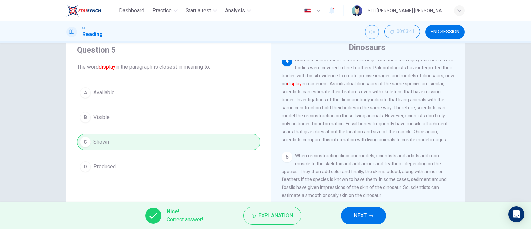
click at [386, 211] on div "Nice! Correct answer! Explanation NEXT" at bounding box center [265, 215] width 531 height 27
click at [382, 214] on button "NEXT" at bounding box center [363, 215] width 45 height 17
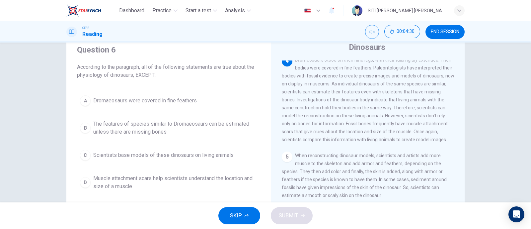
click at [180, 127] on span "The features of species similar to Dromaeosaurs can be estimated unless there a…" at bounding box center [175, 128] width 164 height 16
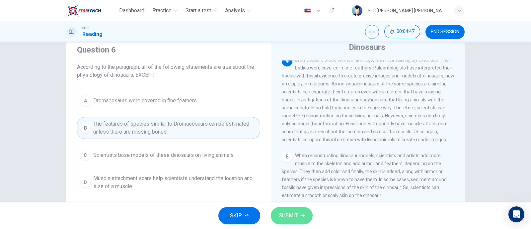
click at [294, 213] on span "SUBMIT" at bounding box center [288, 215] width 19 height 9
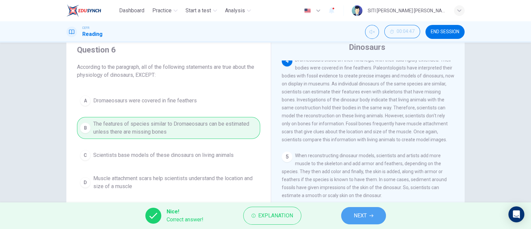
click at [377, 209] on button "NEXT" at bounding box center [363, 215] width 45 height 17
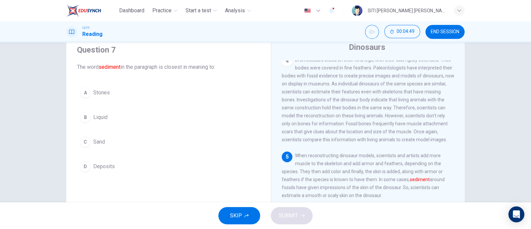
scroll to position [254, 0]
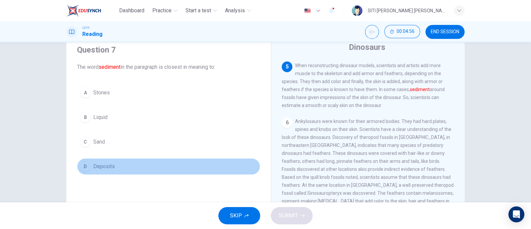
click at [97, 165] on span "Deposits" at bounding box center [104, 166] width 22 height 8
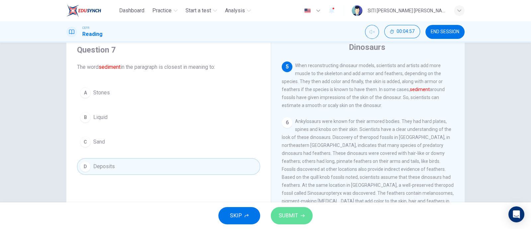
click at [293, 209] on button "SUBMIT" at bounding box center [292, 215] width 42 height 17
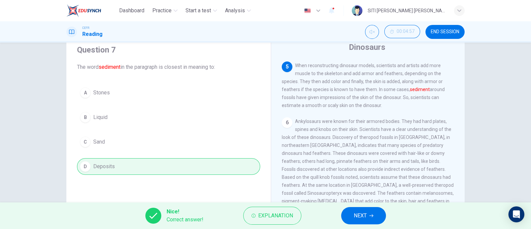
click at [363, 216] on span "NEXT" at bounding box center [360, 215] width 13 height 9
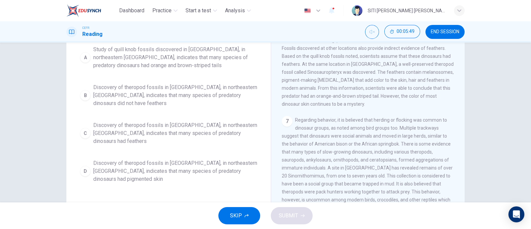
scroll to position [74, 0]
click at [168, 137] on button "C Discovery of theropod fossils in [GEOGRAPHIC_DATA], in northeastern [GEOGRAPH…" at bounding box center [168, 133] width 183 height 30
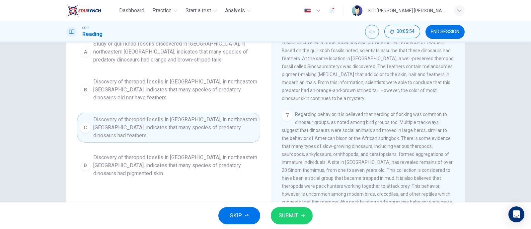
scroll to position [80, 0]
click at [299, 218] on button "SUBMIT" at bounding box center [292, 215] width 42 height 17
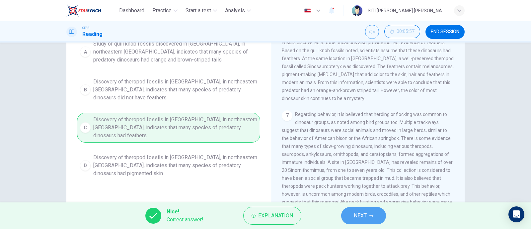
click at [355, 216] on span "NEXT" at bounding box center [360, 215] width 13 height 9
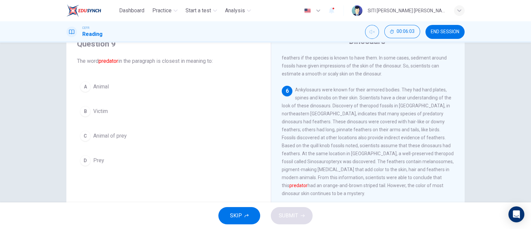
scroll to position [30, 0]
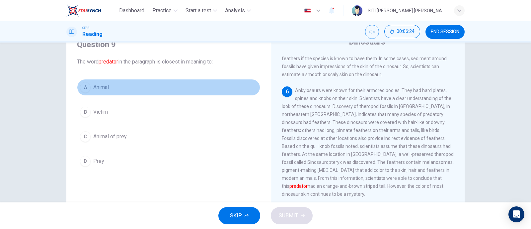
click at [88, 83] on button "A Animal" at bounding box center [168, 87] width 183 height 17
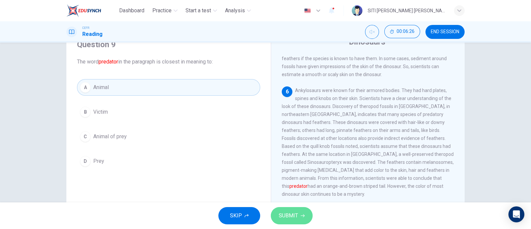
click at [297, 211] on span "SUBMIT" at bounding box center [288, 215] width 19 height 9
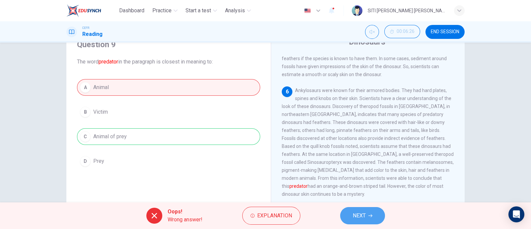
click at [361, 214] on span "NEXT" at bounding box center [359, 215] width 13 height 9
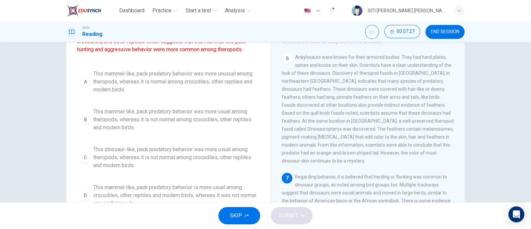
scroll to position [87, 0]
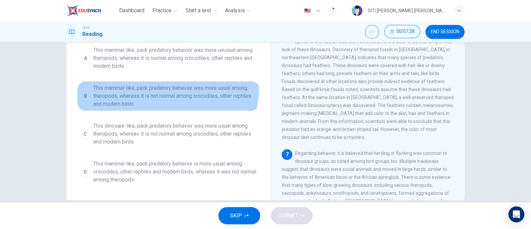
click at [113, 83] on button "B This mammal-like, pack predatory behavior was more usual among theropods, whe…" at bounding box center [168, 96] width 183 height 30
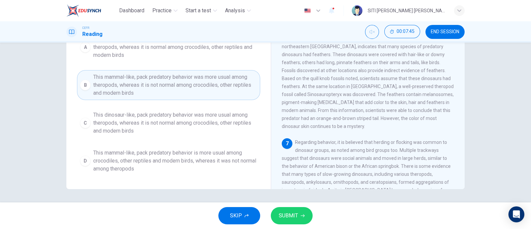
scroll to position [97, 0]
click at [297, 215] on span "SUBMIT" at bounding box center [288, 215] width 19 height 9
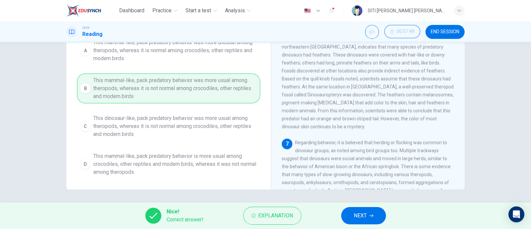
scroll to position [0, 0]
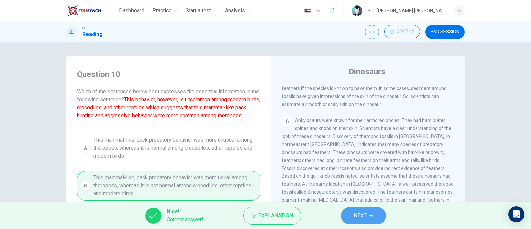
click at [376, 218] on button "NEXT" at bounding box center [363, 215] width 45 height 17
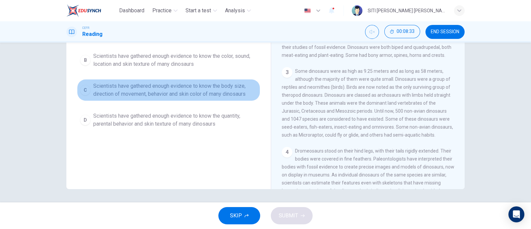
click at [201, 94] on span "Scientists have gathered enough evidence to know the body size, direction of mo…" at bounding box center [175, 90] width 164 height 16
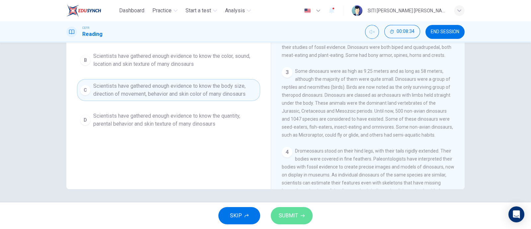
click at [277, 215] on button "SUBMIT" at bounding box center [292, 215] width 42 height 17
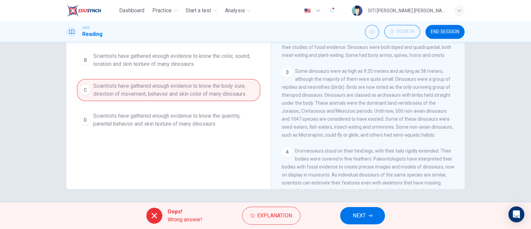
scroll to position [42, 0]
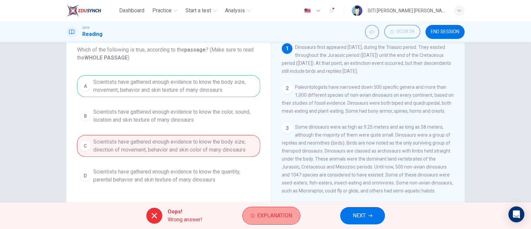
click at [282, 217] on span "Explanation" at bounding box center [274, 215] width 35 height 9
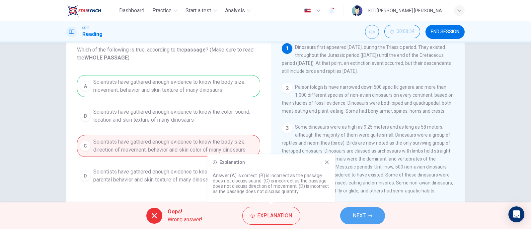
click at [346, 215] on button "NEXT" at bounding box center [362, 215] width 45 height 17
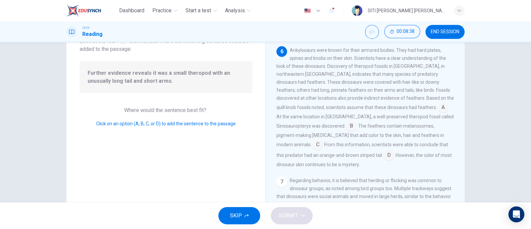
scroll to position [49, 0]
click at [323, 140] on input at bounding box center [317, 145] width 11 height 11
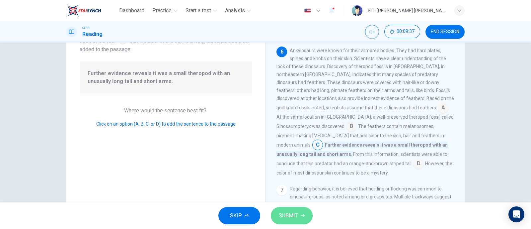
click at [296, 216] on span "SUBMIT" at bounding box center [288, 215] width 19 height 9
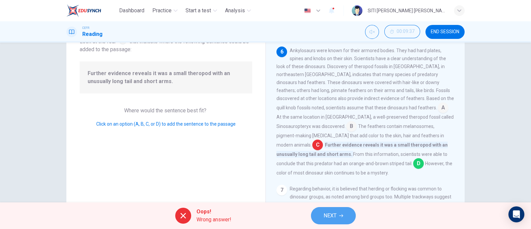
click at [324, 215] on span "NEXT" at bounding box center [330, 215] width 13 height 9
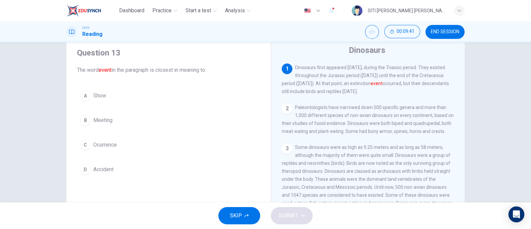
scroll to position [22, 0]
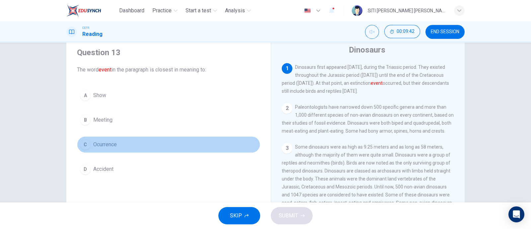
click at [80, 149] on button "C Ocurrence" at bounding box center [168, 144] width 183 height 17
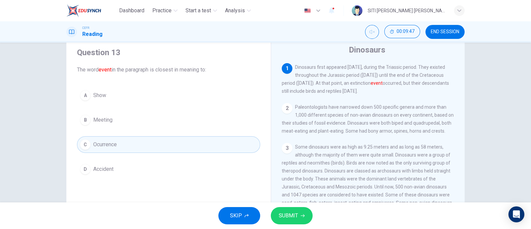
click at [289, 210] on button "SUBMIT" at bounding box center [292, 215] width 42 height 17
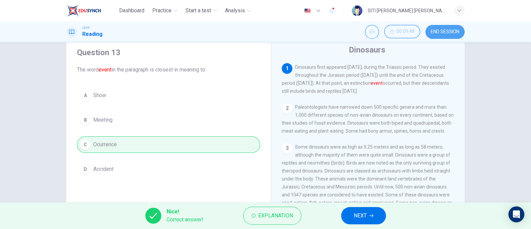
click at [450, 30] on span "END SESSION" at bounding box center [445, 31] width 29 height 5
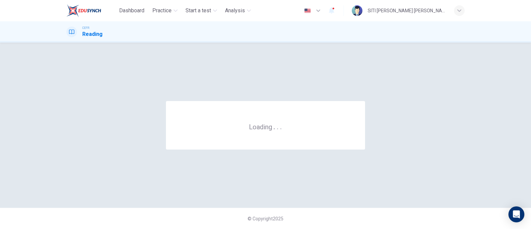
scroll to position [0, 0]
